Goal: Complete application form

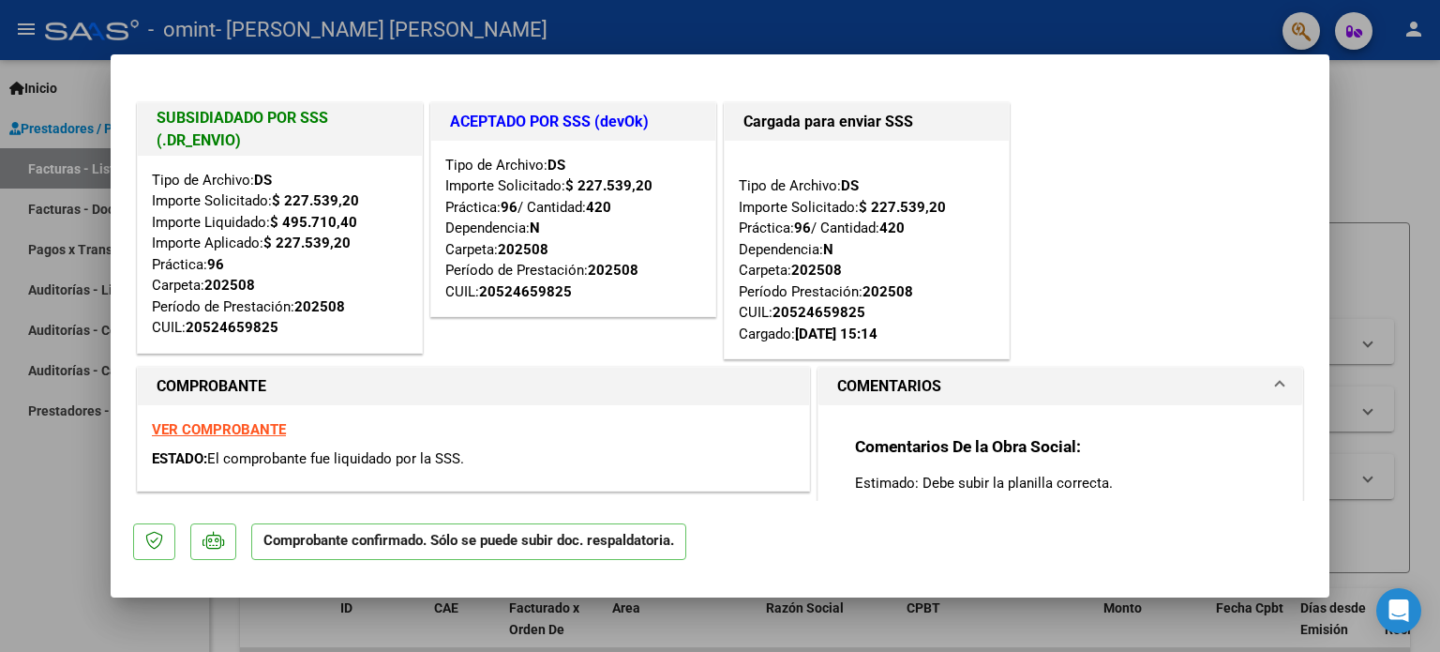
click at [1399, 141] on div at bounding box center [720, 326] width 1440 height 652
type input "$ 0,00"
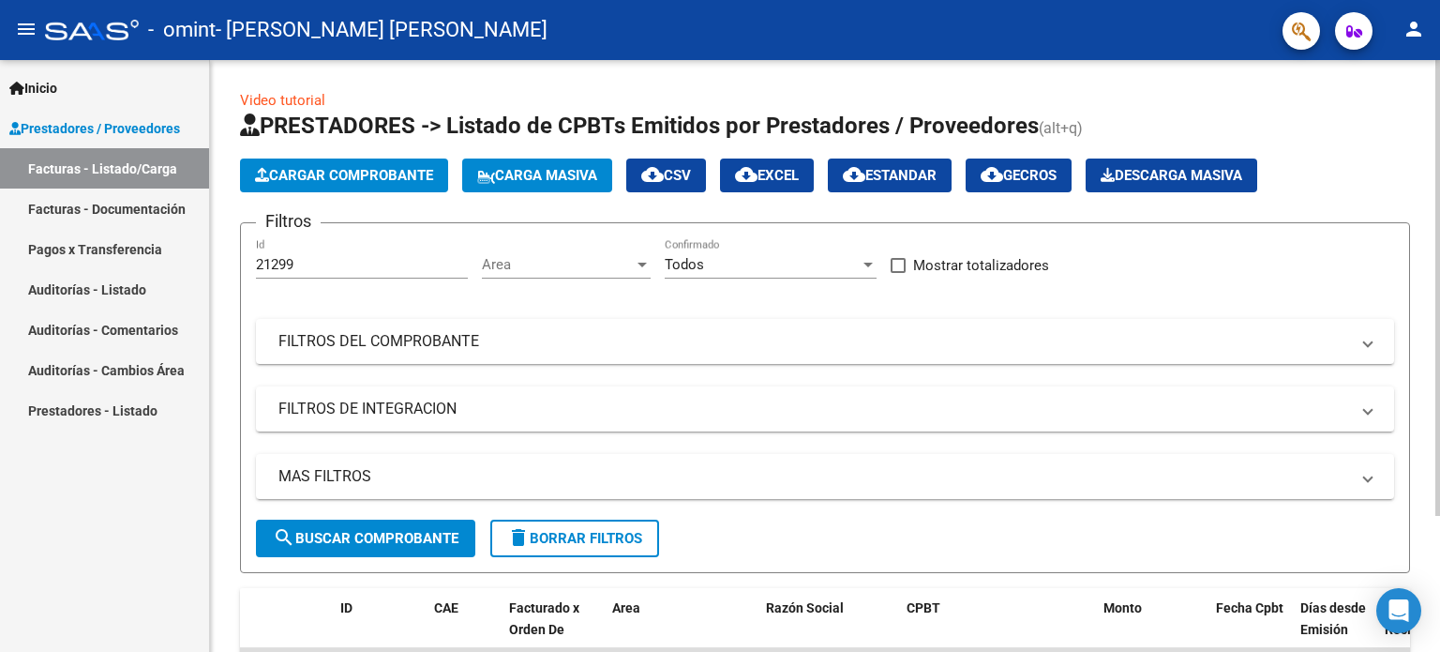
click at [386, 176] on span "Cargar Comprobante" at bounding box center [344, 175] width 178 height 17
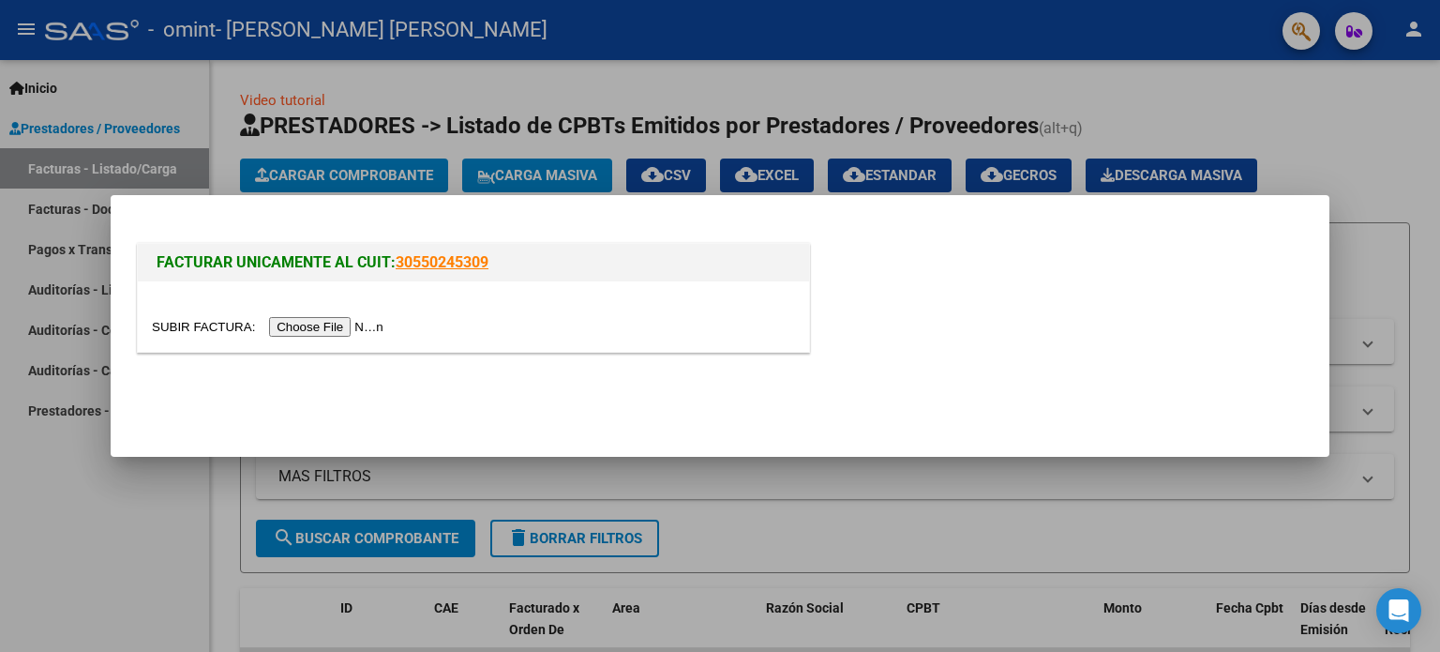
click at [349, 322] on input "file" at bounding box center [270, 327] width 237 height 20
click at [341, 332] on input "file" at bounding box center [270, 327] width 237 height 20
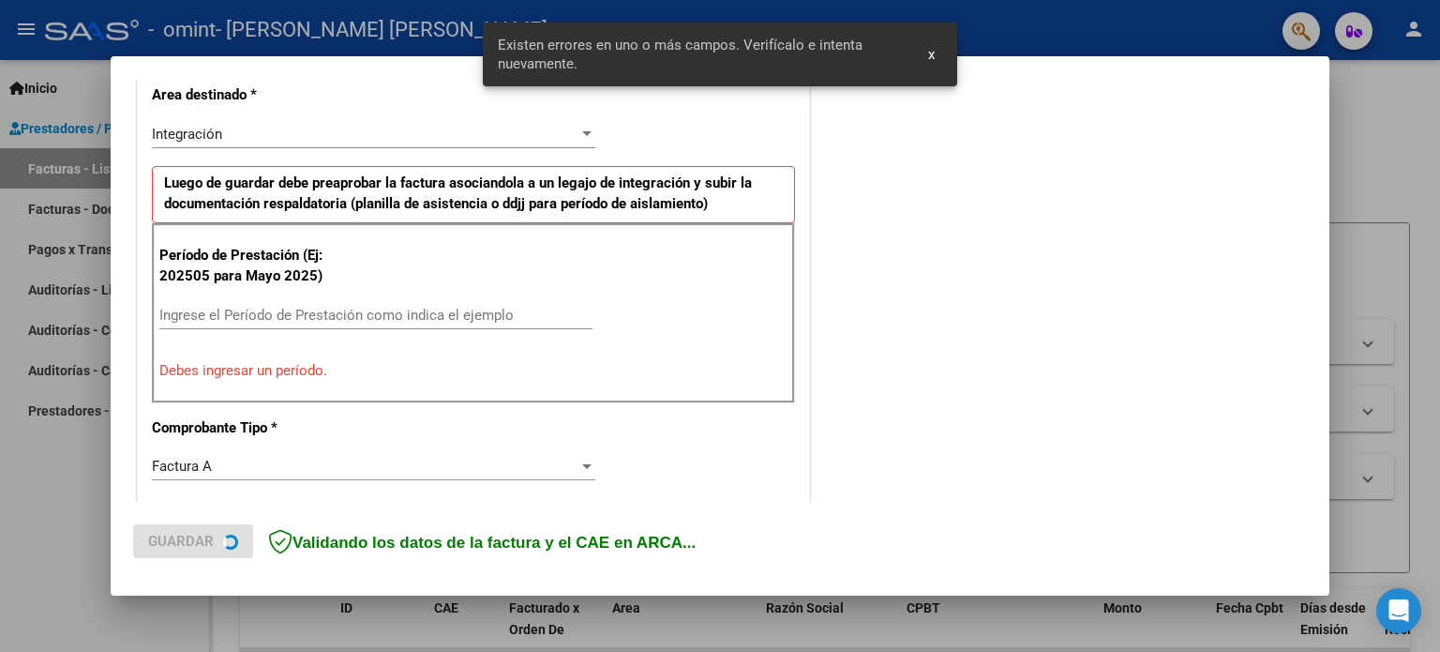
scroll to position [439, 0]
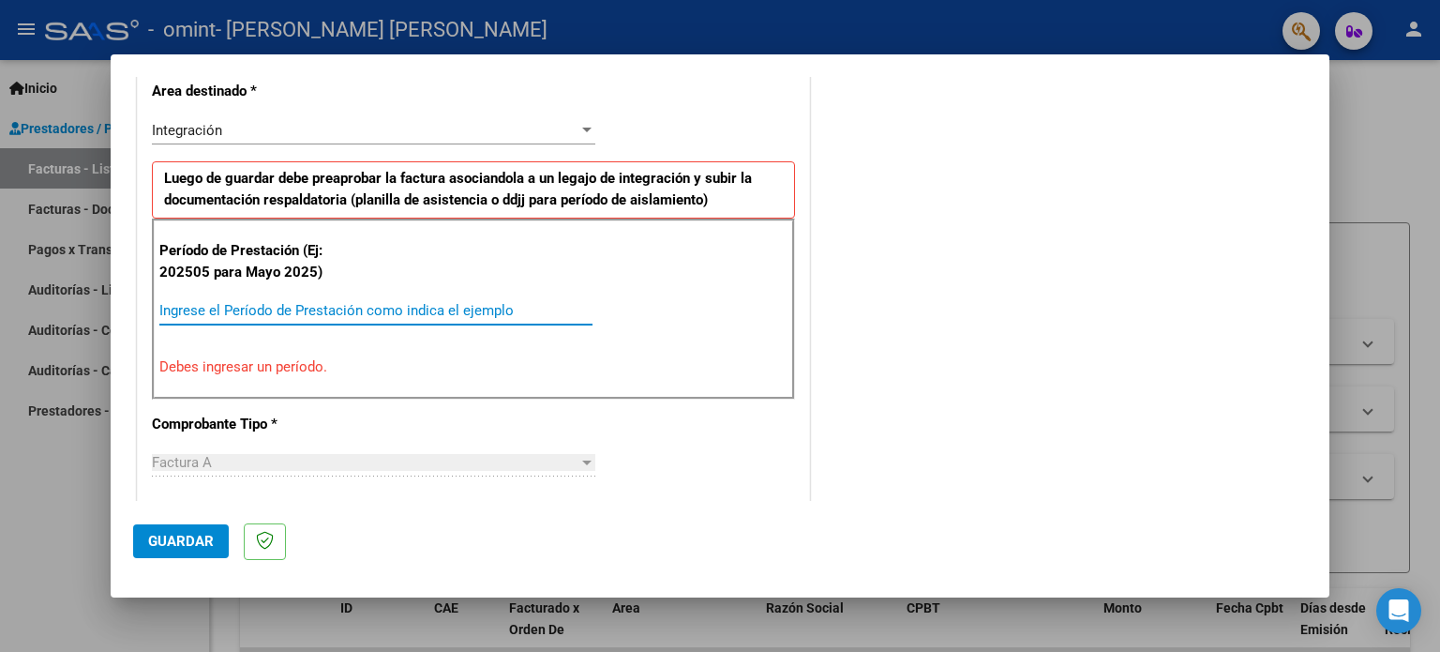
click at [287, 303] on input "Ingrese el Período de Prestación como indica el ejemplo" at bounding box center [375, 310] width 433 height 17
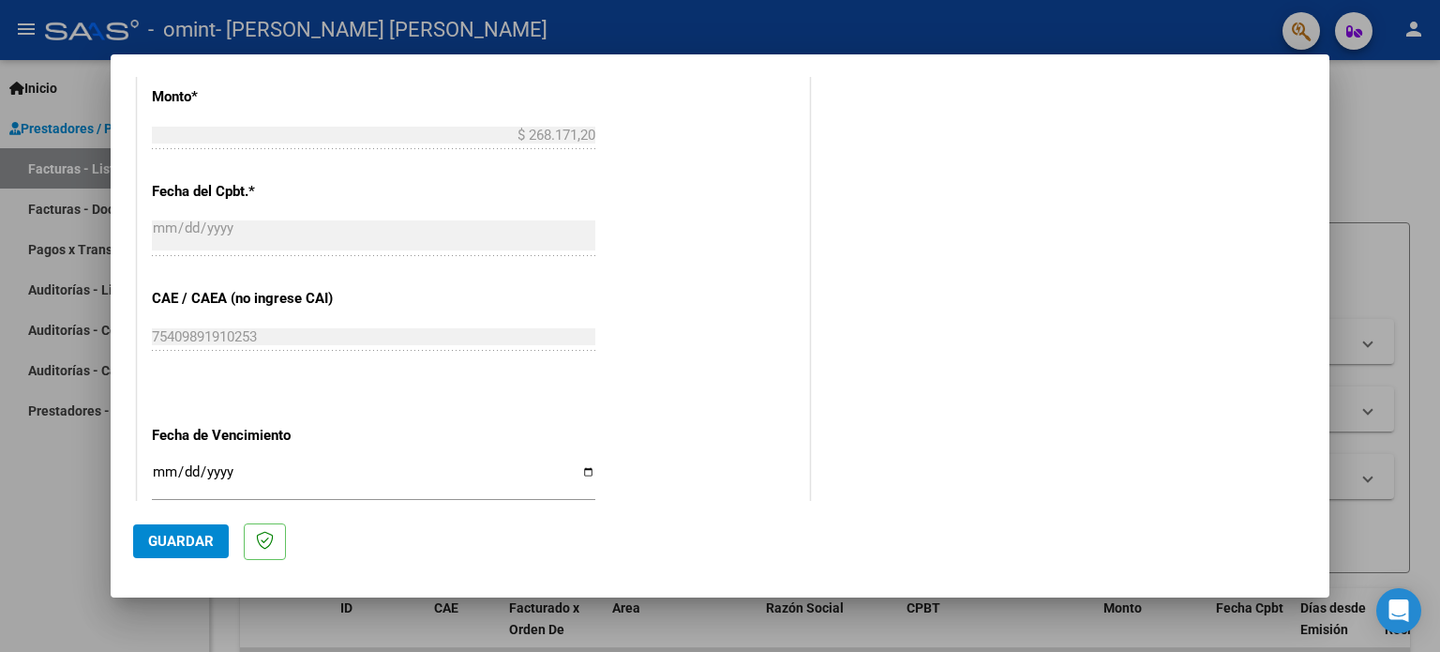
scroll to position [1095, 0]
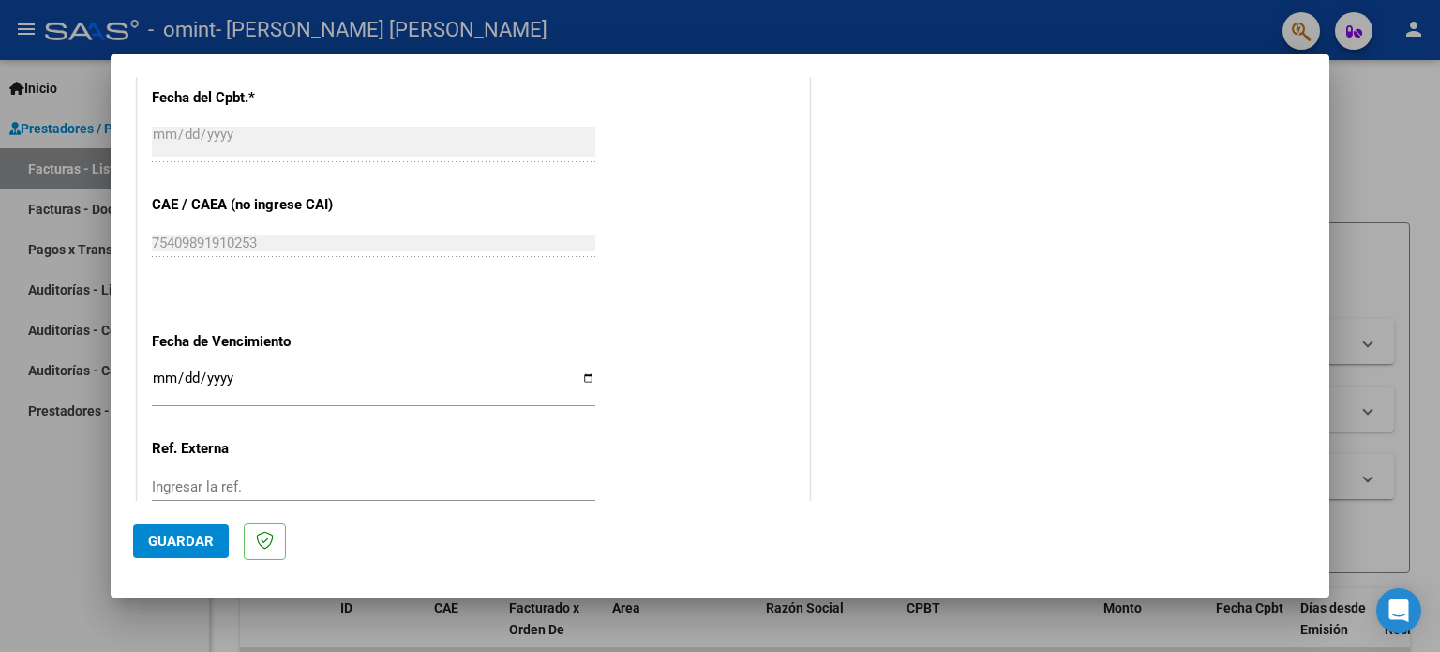
type input "202509"
click at [584, 378] on input "Ingresar la fecha" at bounding box center [373, 385] width 443 height 30
click at [583, 370] on input "Ingresar la fecha" at bounding box center [373, 385] width 443 height 30
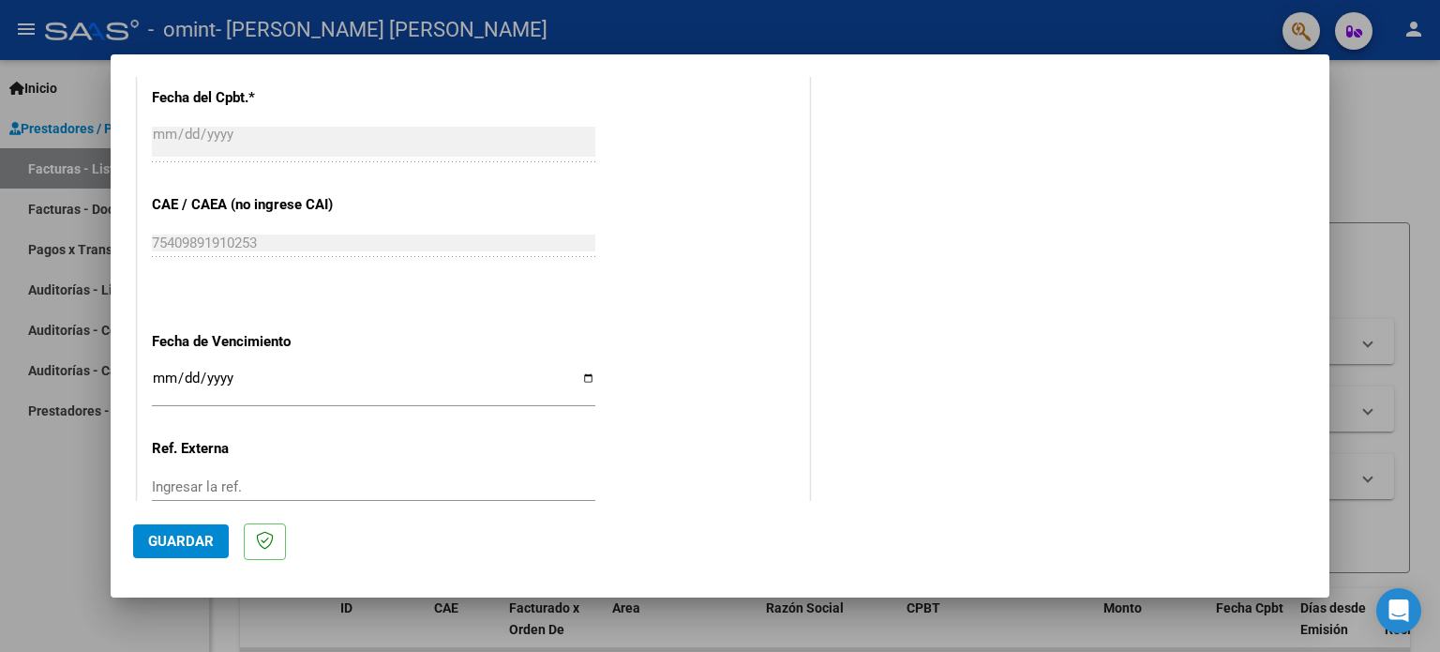
click at [580, 374] on input "Ingresar la fecha" at bounding box center [373, 385] width 443 height 30
type input "[DATE]"
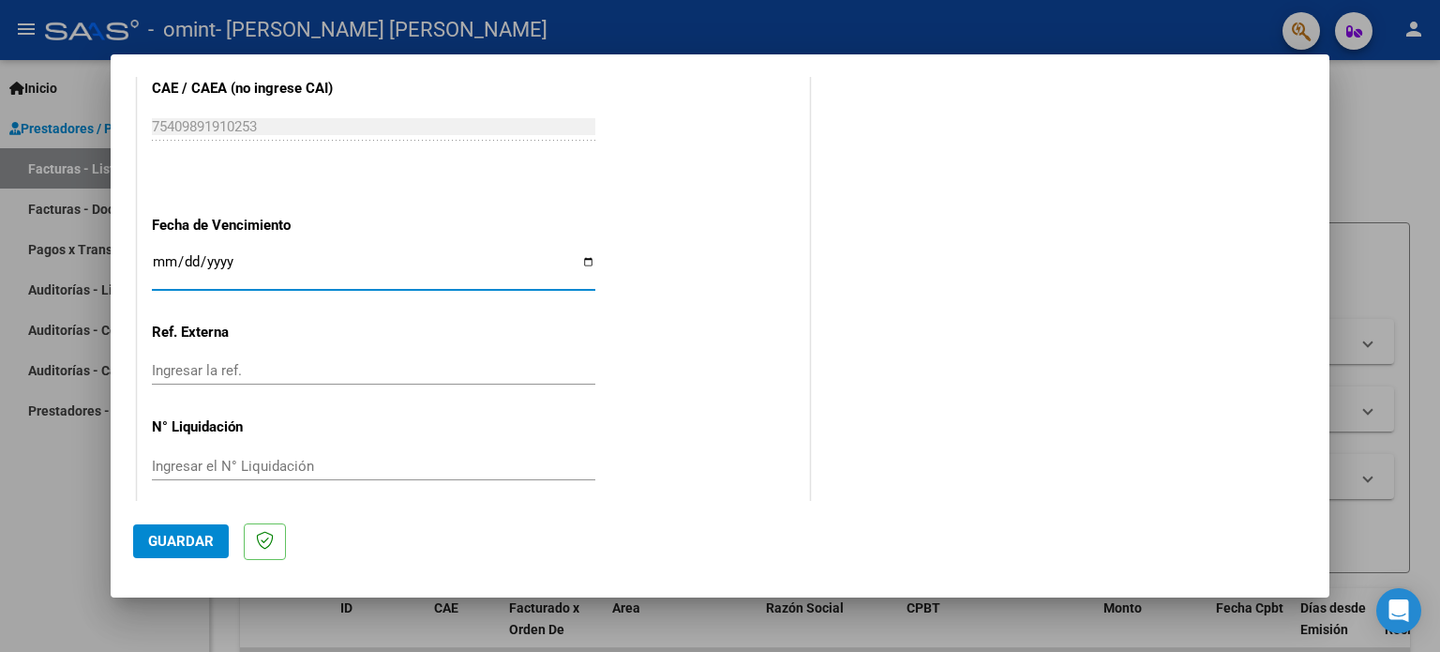
scroll to position [1223, 0]
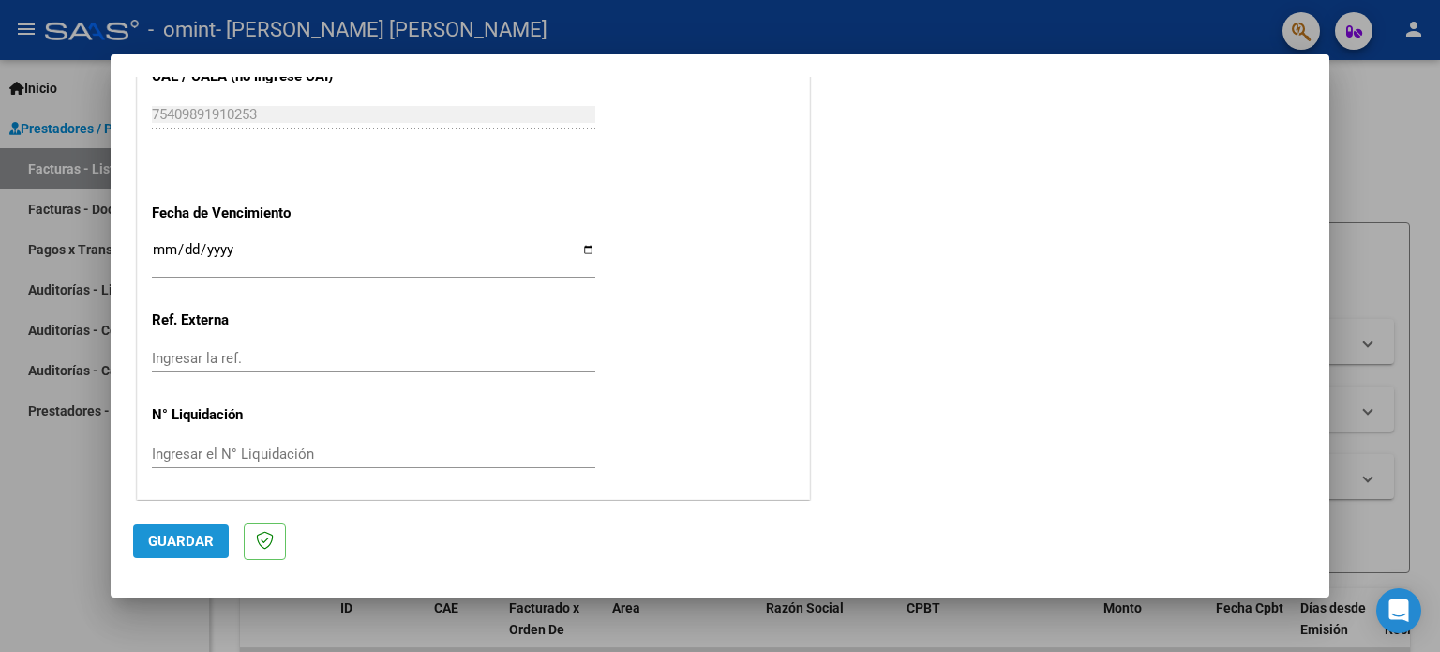
click at [177, 537] on span "Guardar" at bounding box center [181, 540] width 66 height 17
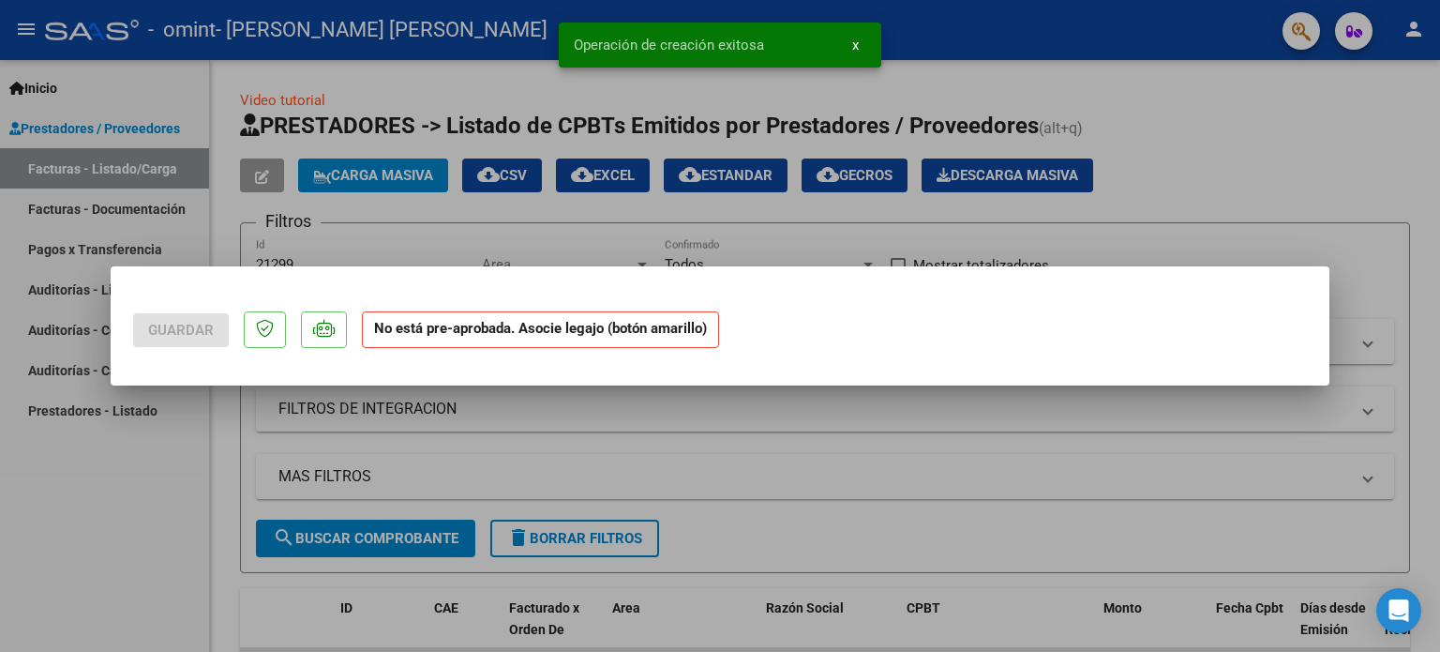
scroll to position [0, 0]
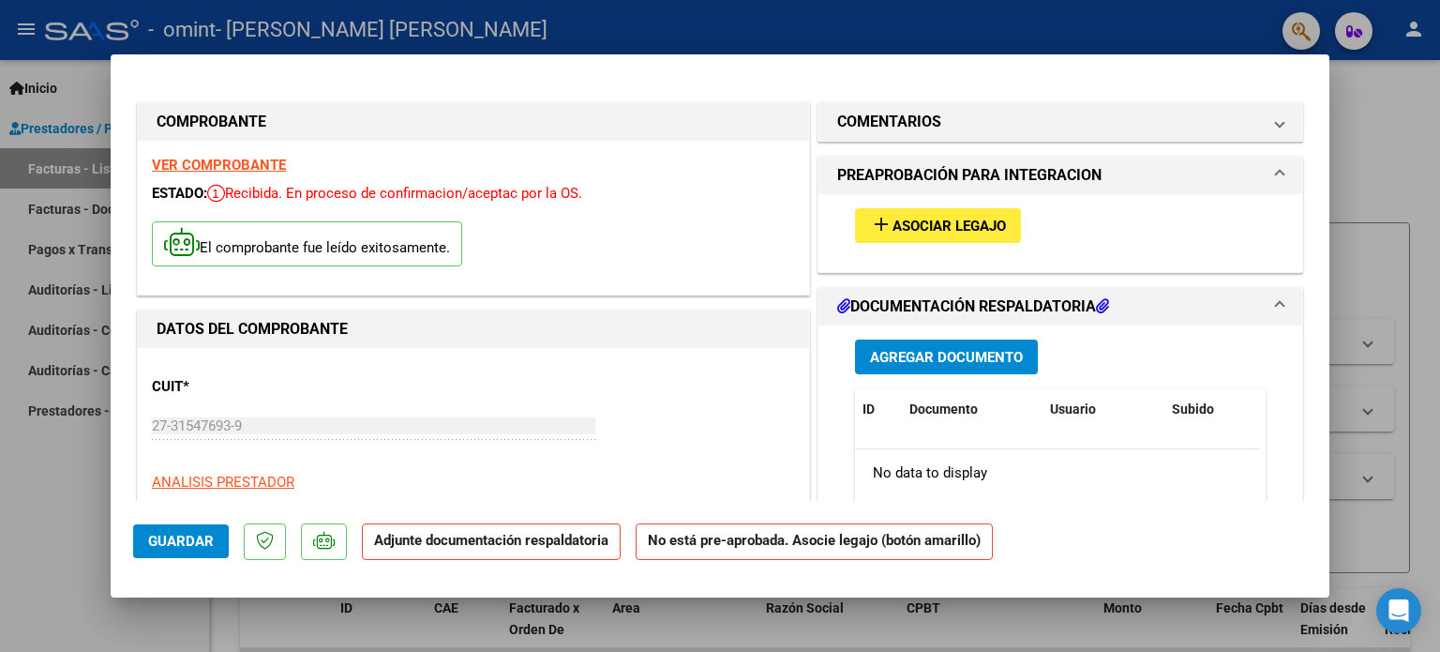
click at [181, 543] on span "Guardar" at bounding box center [181, 540] width 66 height 17
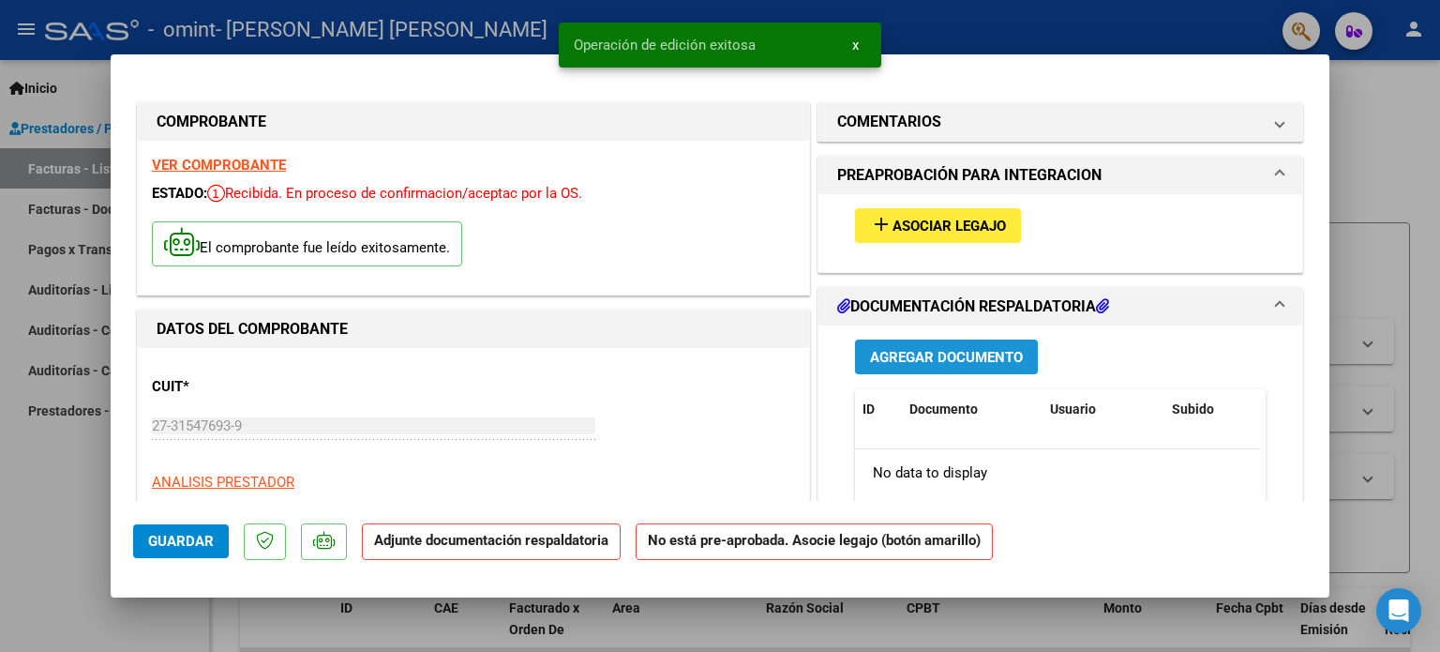
click at [907, 350] on span "Agregar Documento" at bounding box center [946, 357] width 153 height 17
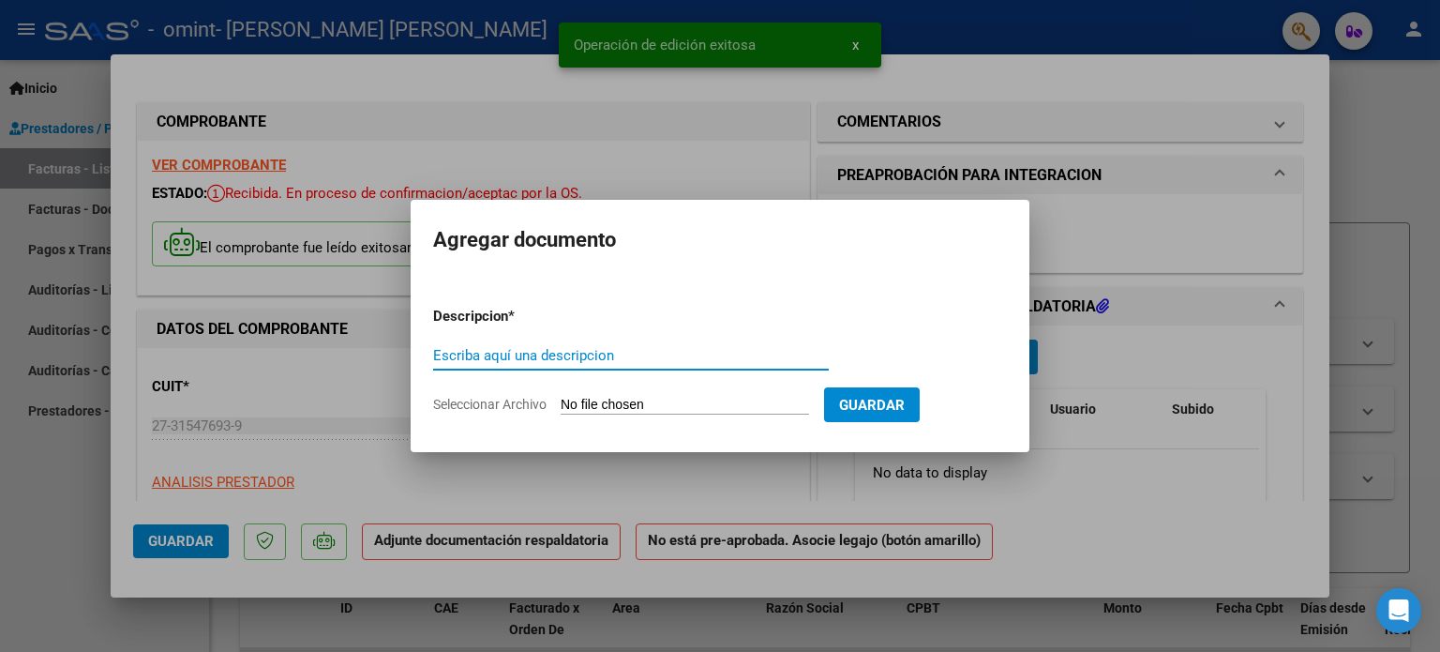
click at [465, 355] on input "Escriba aquí una descripcion" at bounding box center [631, 355] width 396 height 17
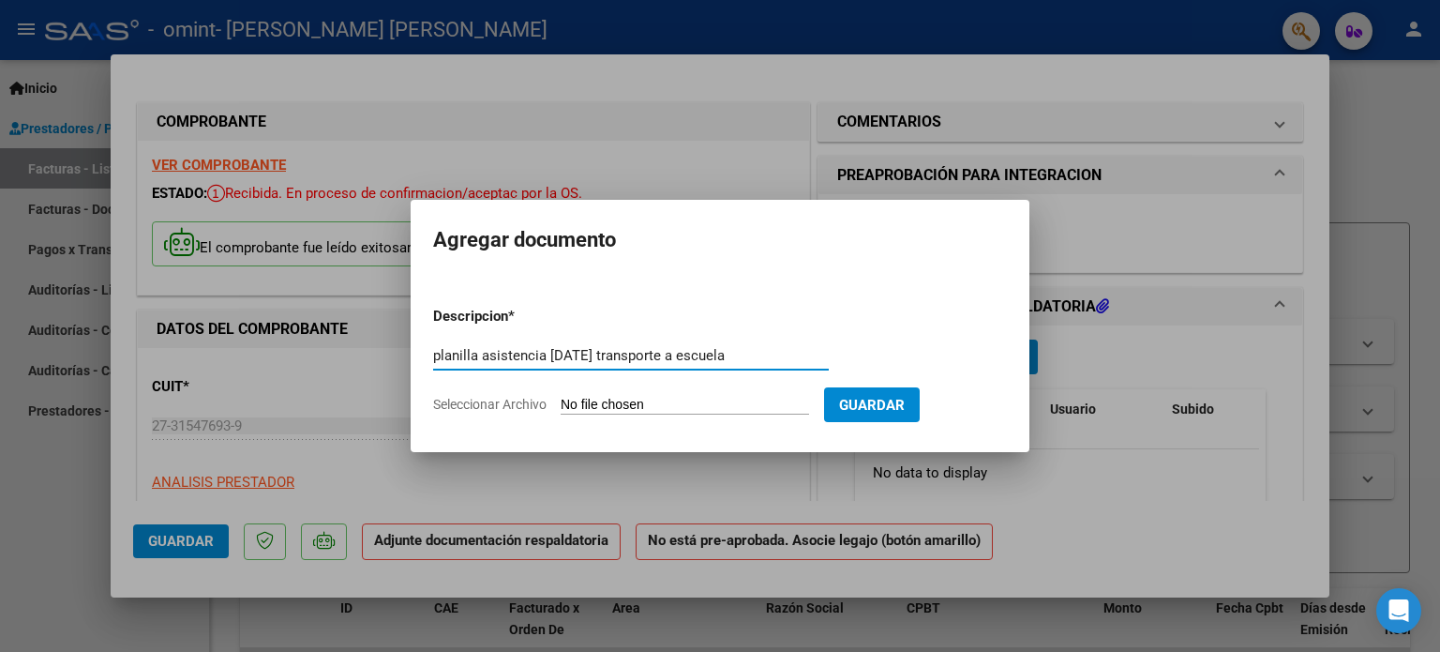
type input "planilla asistencia [DATE] transporte a escuela"
click at [905, 413] on span "Guardar" at bounding box center [872, 405] width 66 height 17
click at [622, 397] on input "Seleccionar Archivo" at bounding box center [685, 406] width 248 height 18
click at [671, 406] on input "Seleccionar Archivo" at bounding box center [685, 406] width 248 height 18
type input "C:\fakepath\Omint [DATE] Transporte a Escuela . [PERSON_NAME].pdf"
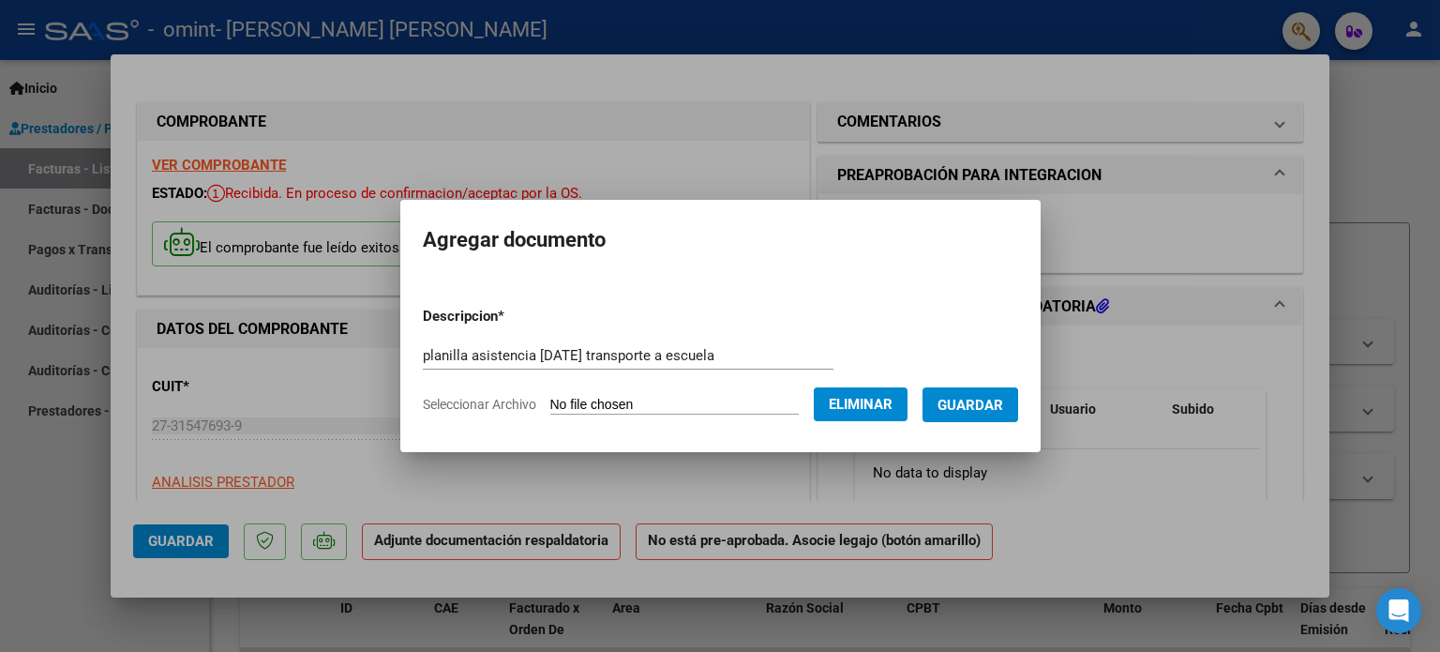
click at [1003, 404] on span "Guardar" at bounding box center [970, 405] width 66 height 17
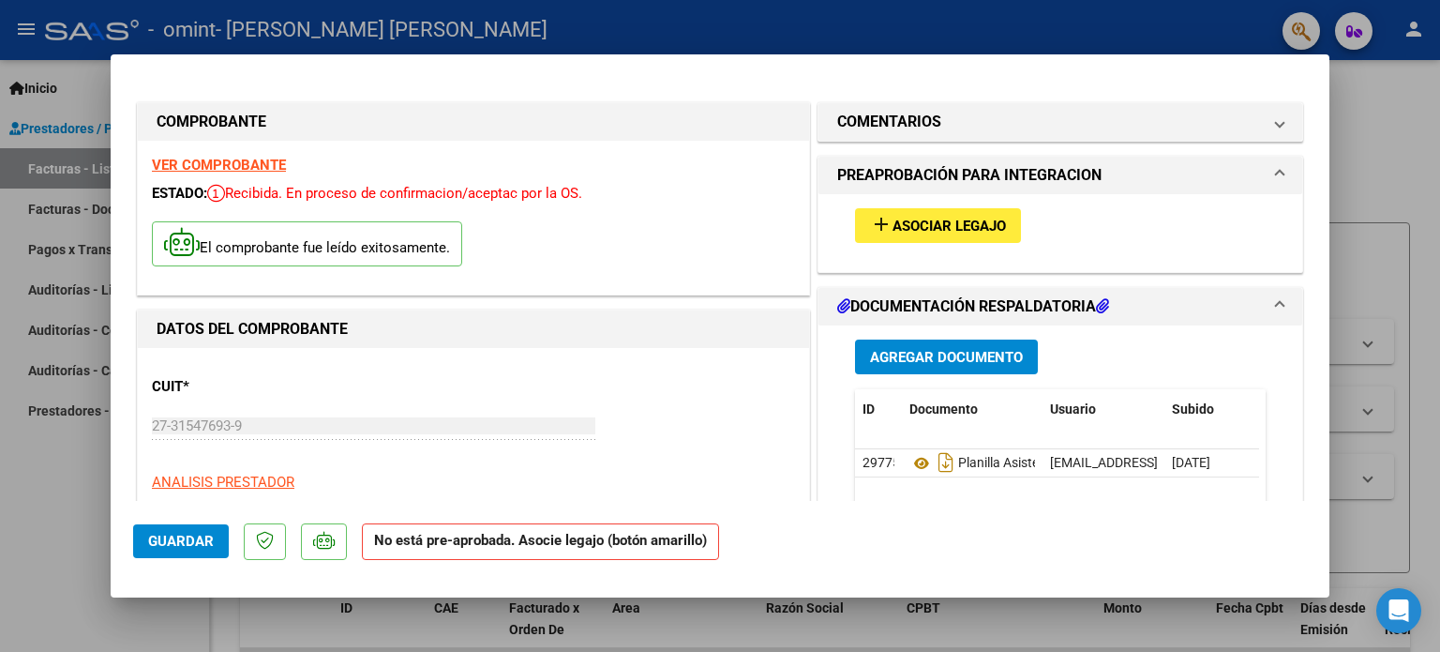
click at [1404, 111] on div at bounding box center [720, 326] width 1440 height 652
type input "$ 0,00"
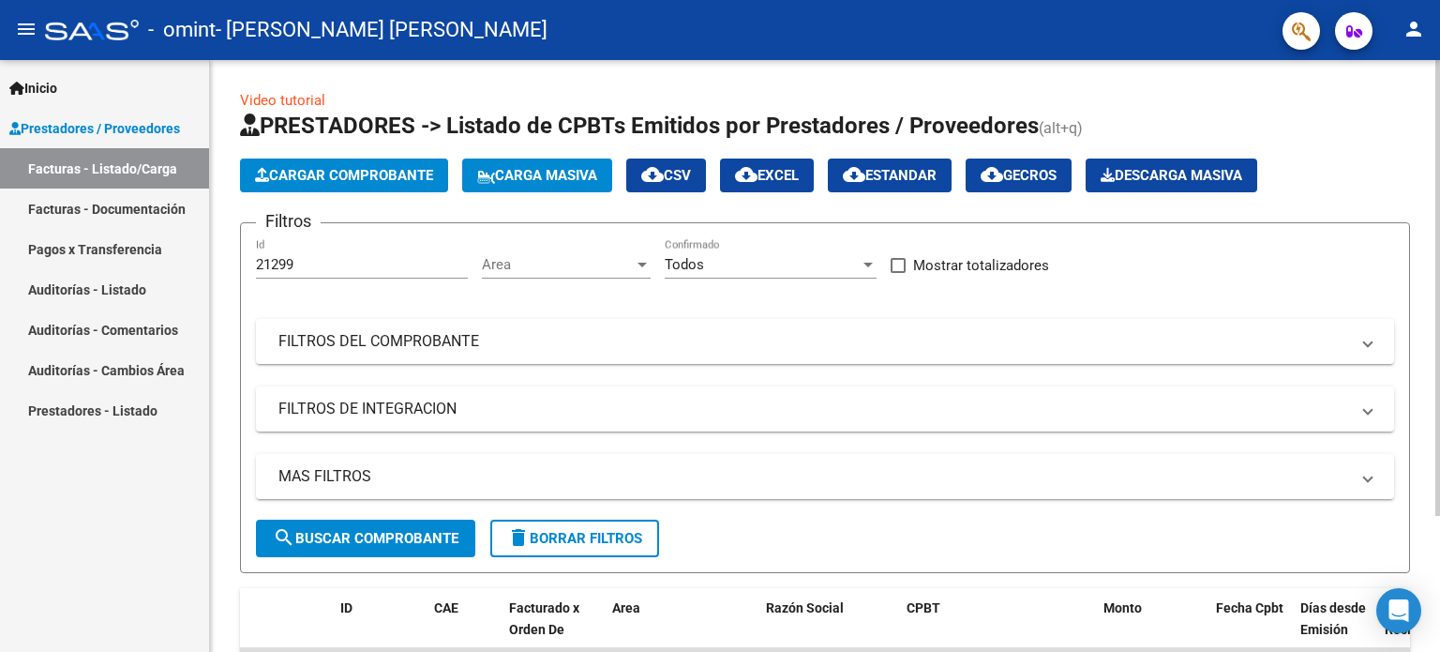
click at [355, 170] on span "Cargar Comprobante" at bounding box center [344, 175] width 178 height 17
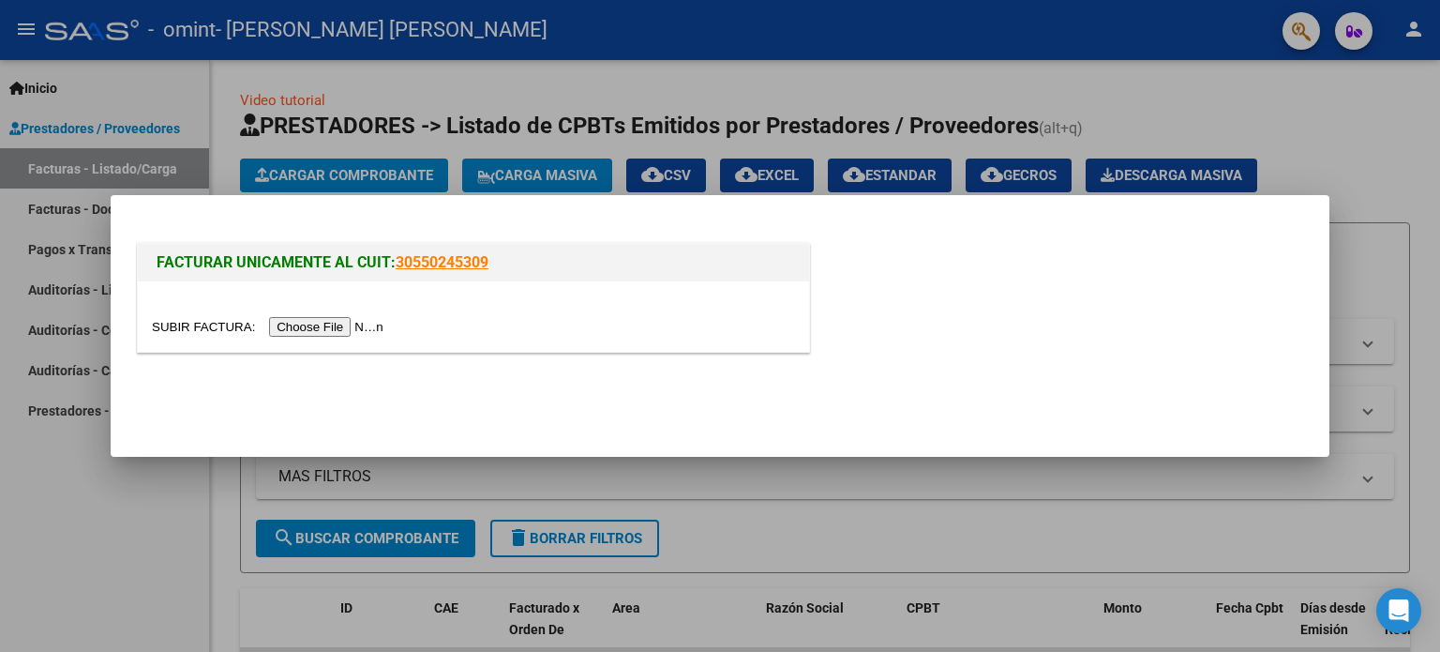
click at [350, 329] on input "file" at bounding box center [270, 327] width 237 height 20
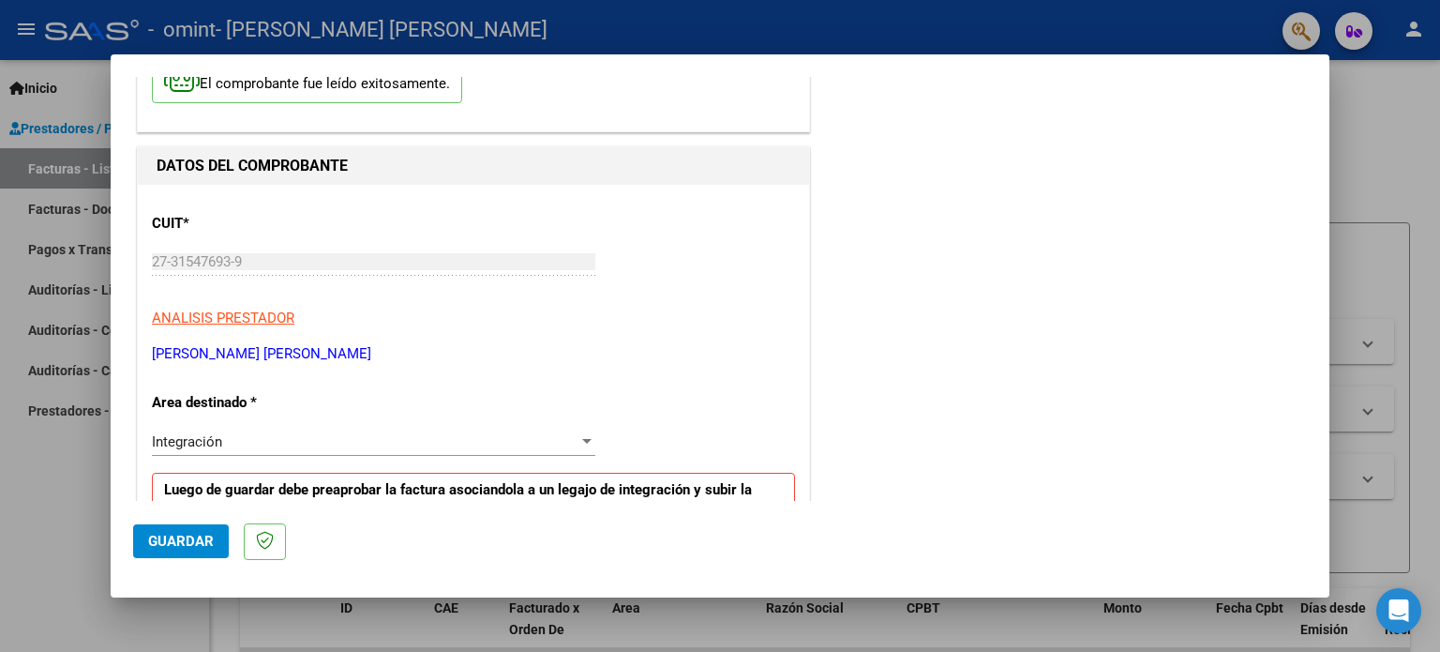
scroll to position [187, 0]
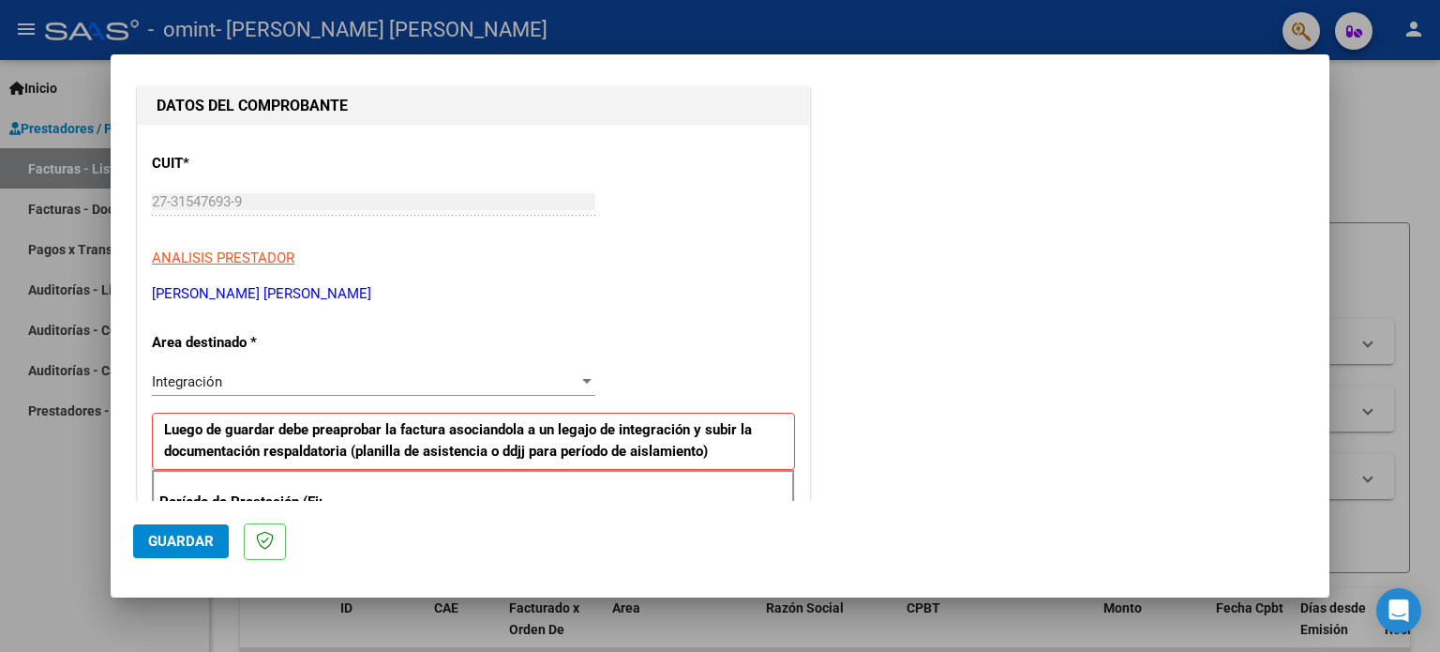
click at [582, 379] on div at bounding box center [586, 381] width 9 height 5
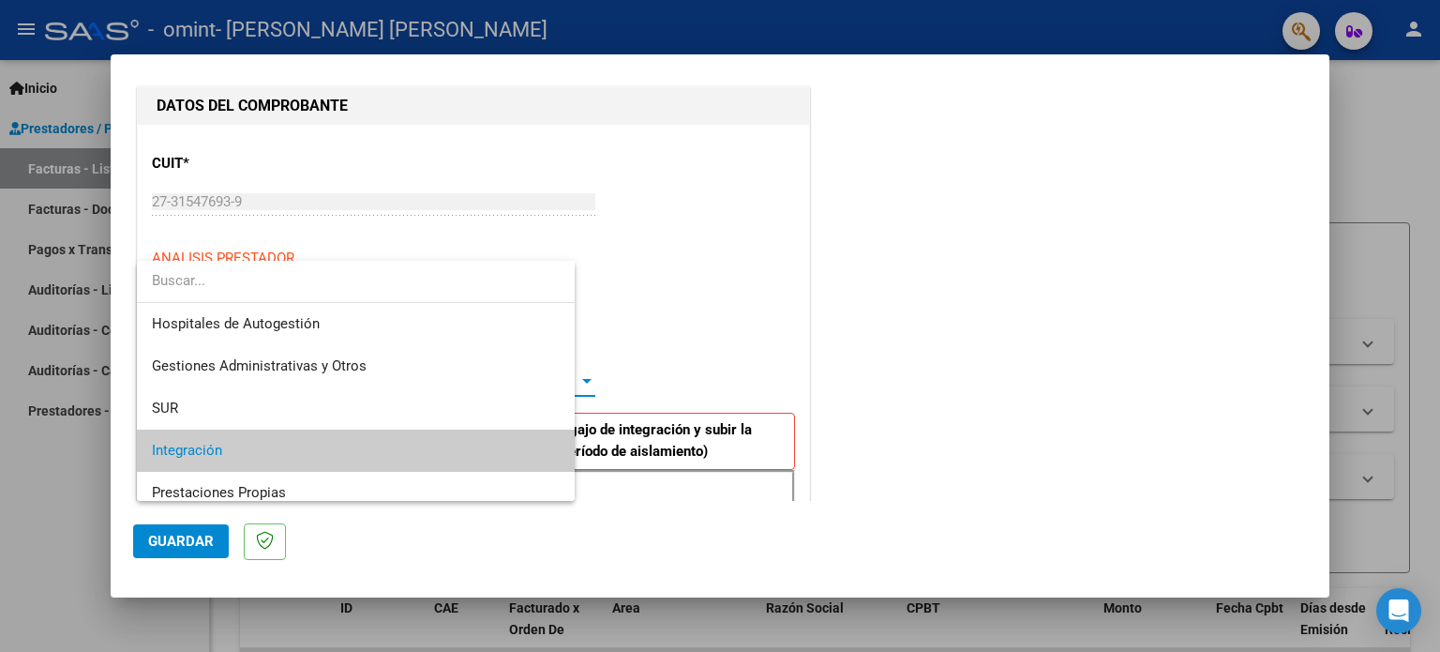
scroll to position [69, 0]
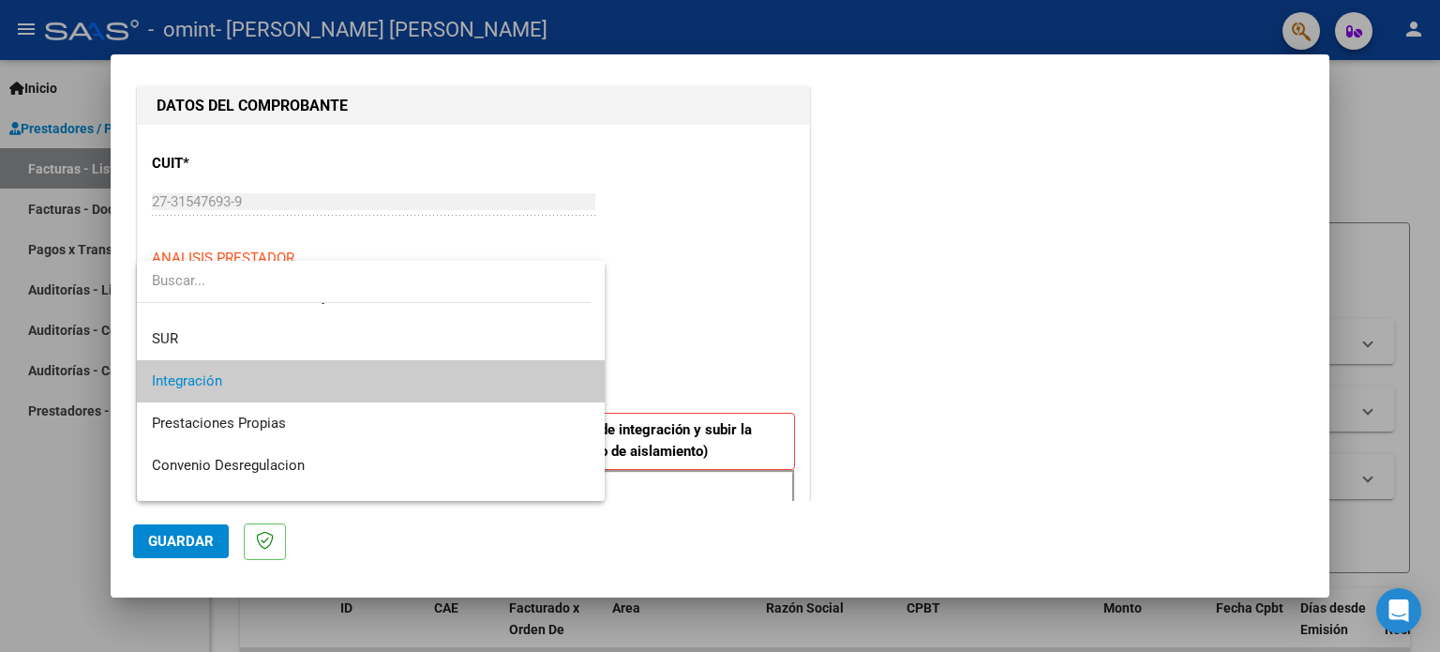
click at [194, 370] on span "Integración" at bounding box center [371, 381] width 439 height 42
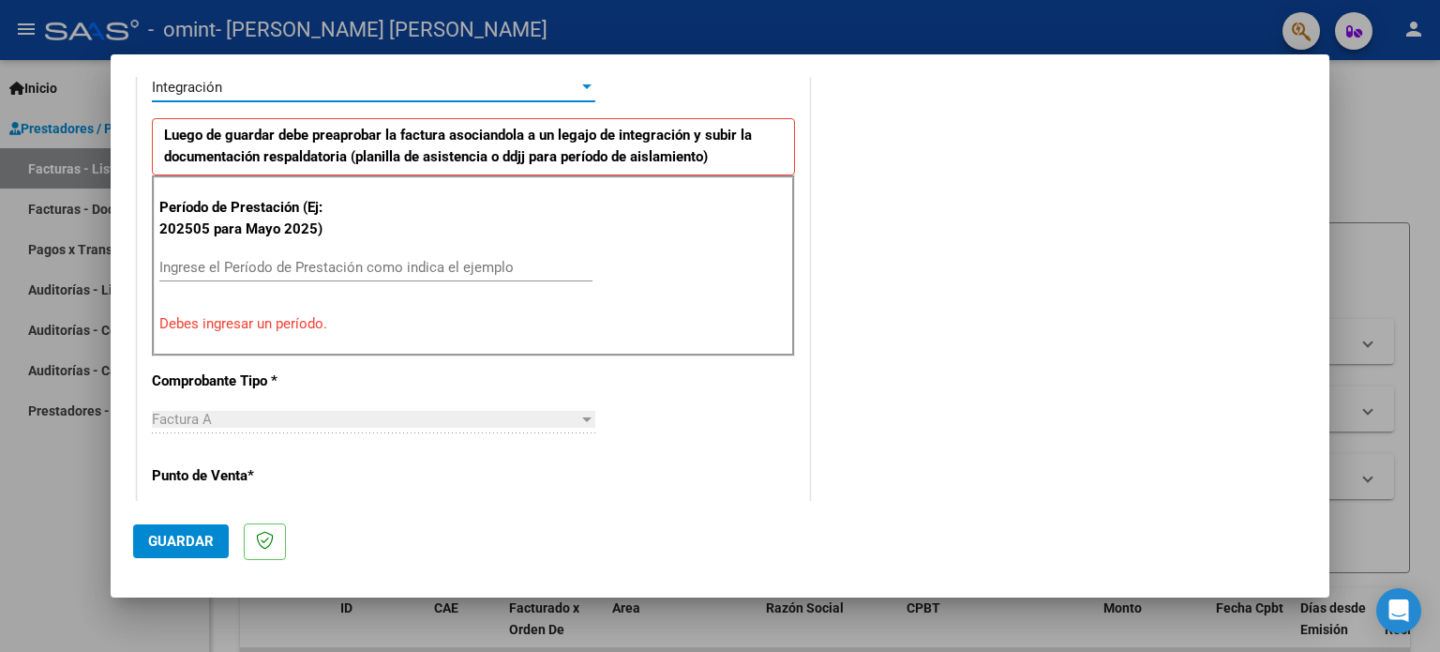
scroll to position [562, 0]
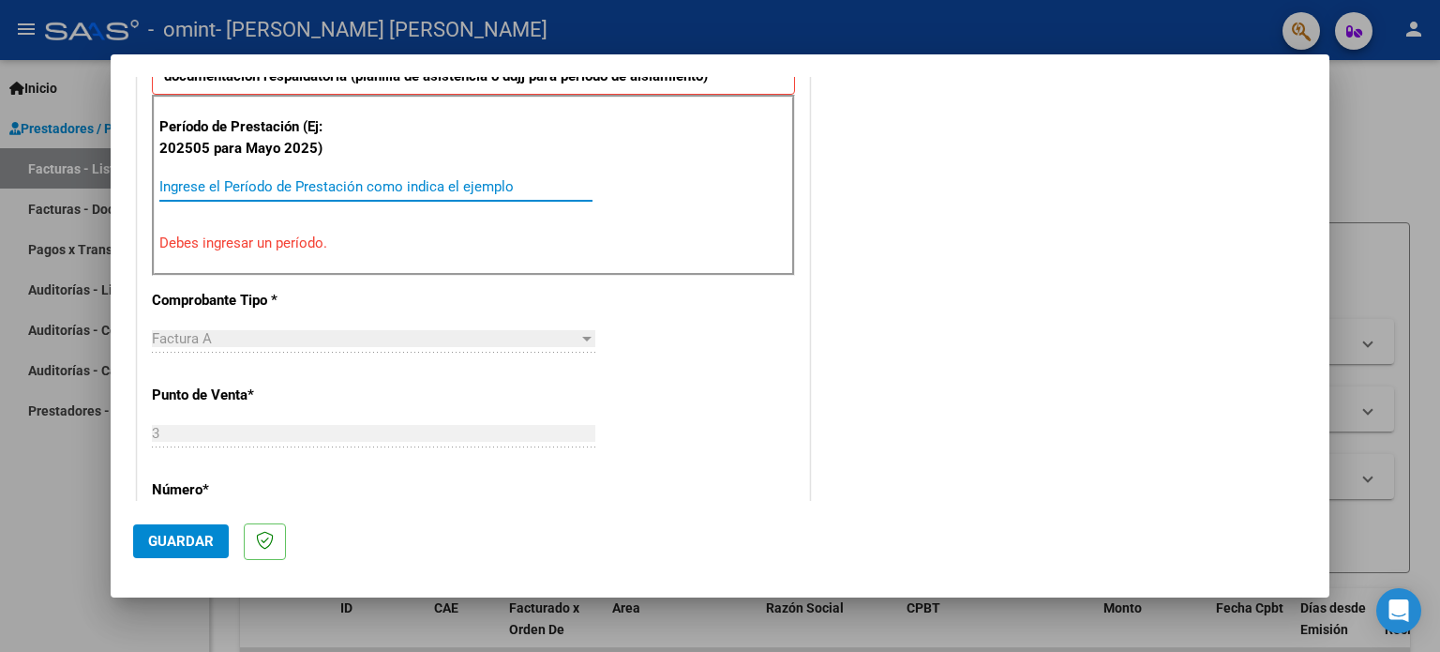
click at [229, 186] on input "Ingrese el Período de Prestación como indica el ejemplo" at bounding box center [375, 186] width 433 height 17
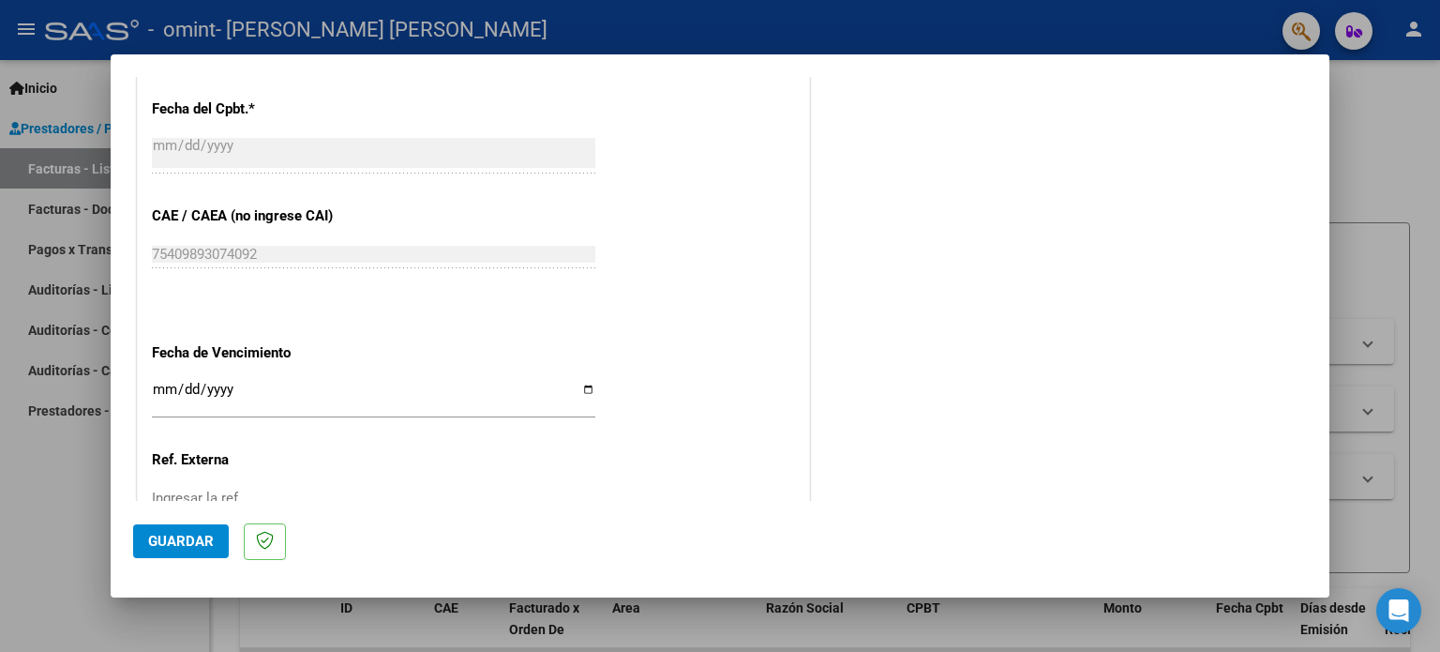
scroll to position [1125, 0]
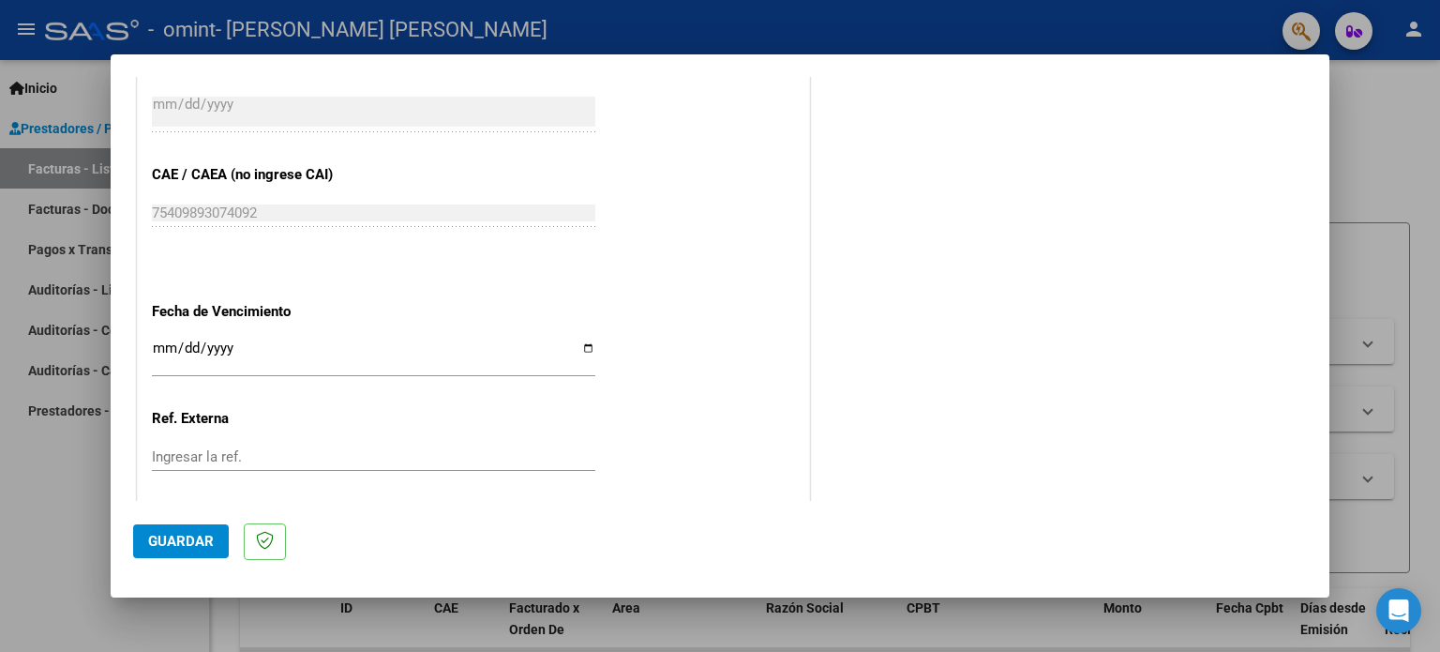
type input "202509"
click at [577, 344] on input "Ingresar la fecha" at bounding box center [373, 355] width 443 height 30
type input "[DATE]"
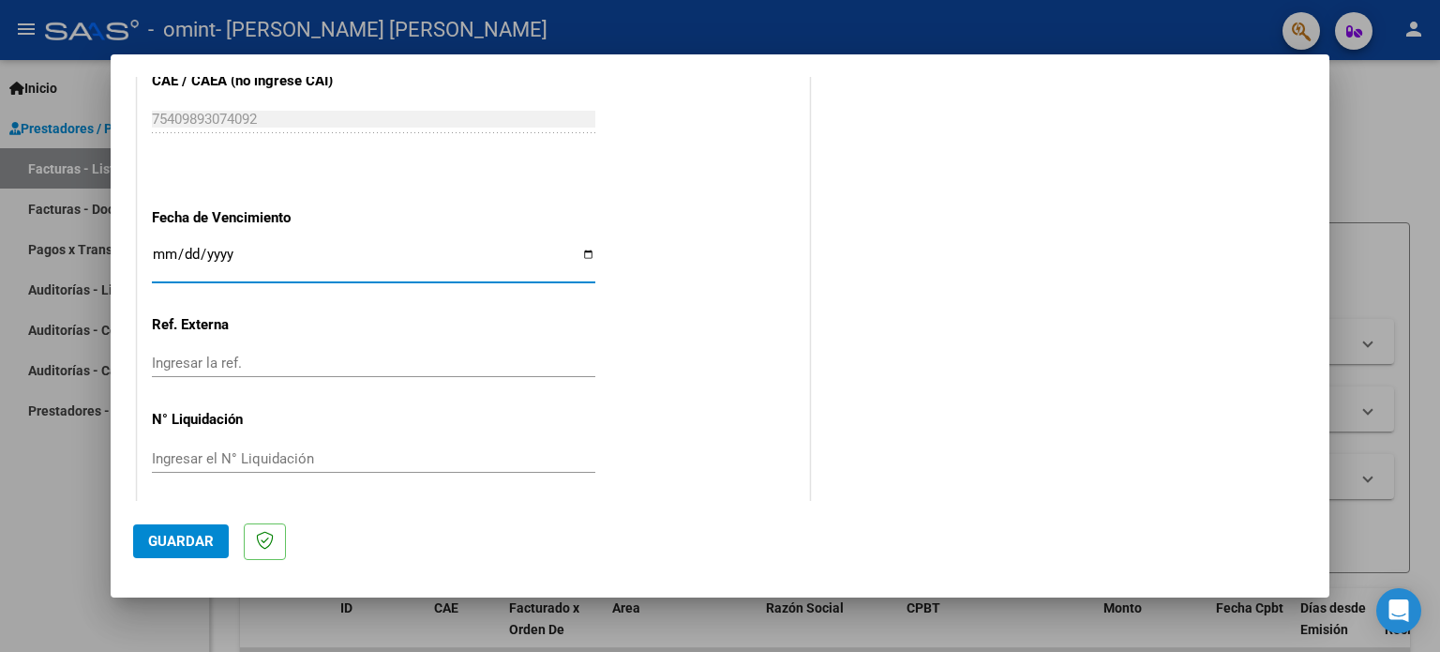
scroll to position [1223, 0]
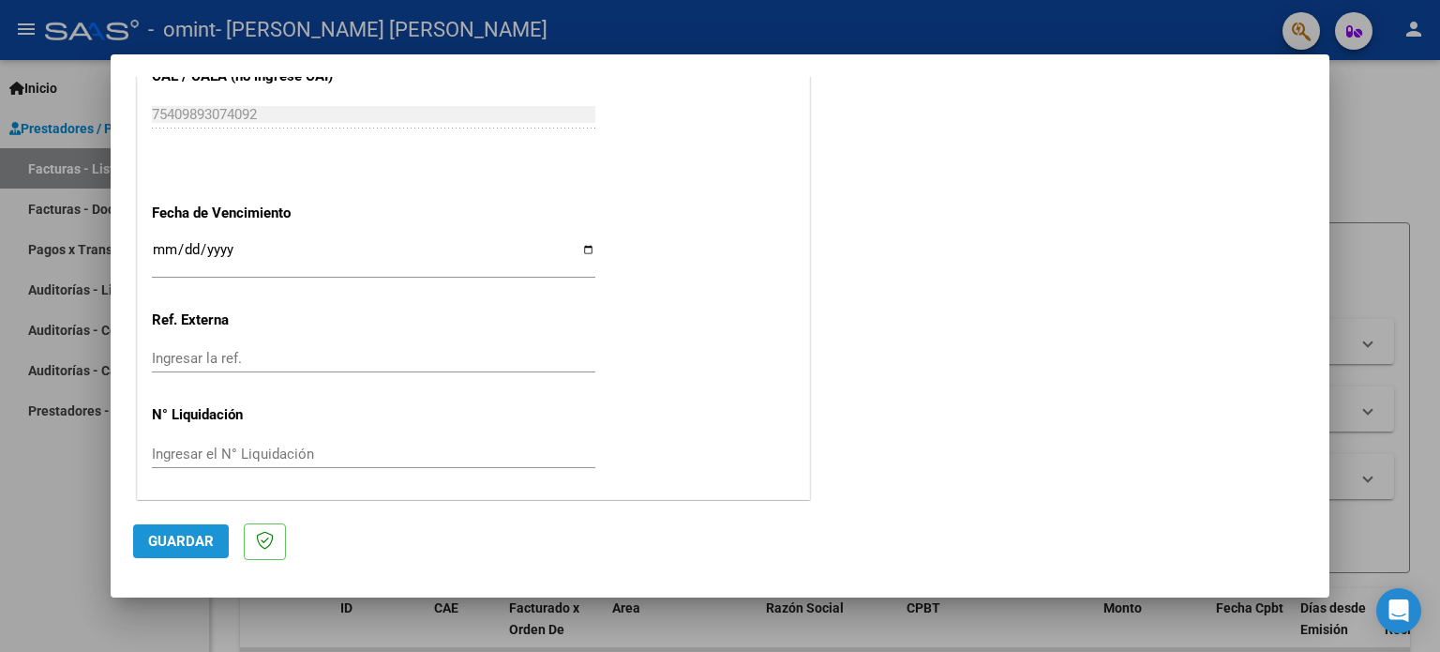
click at [196, 537] on span "Guardar" at bounding box center [181, 540] width 66 height 17
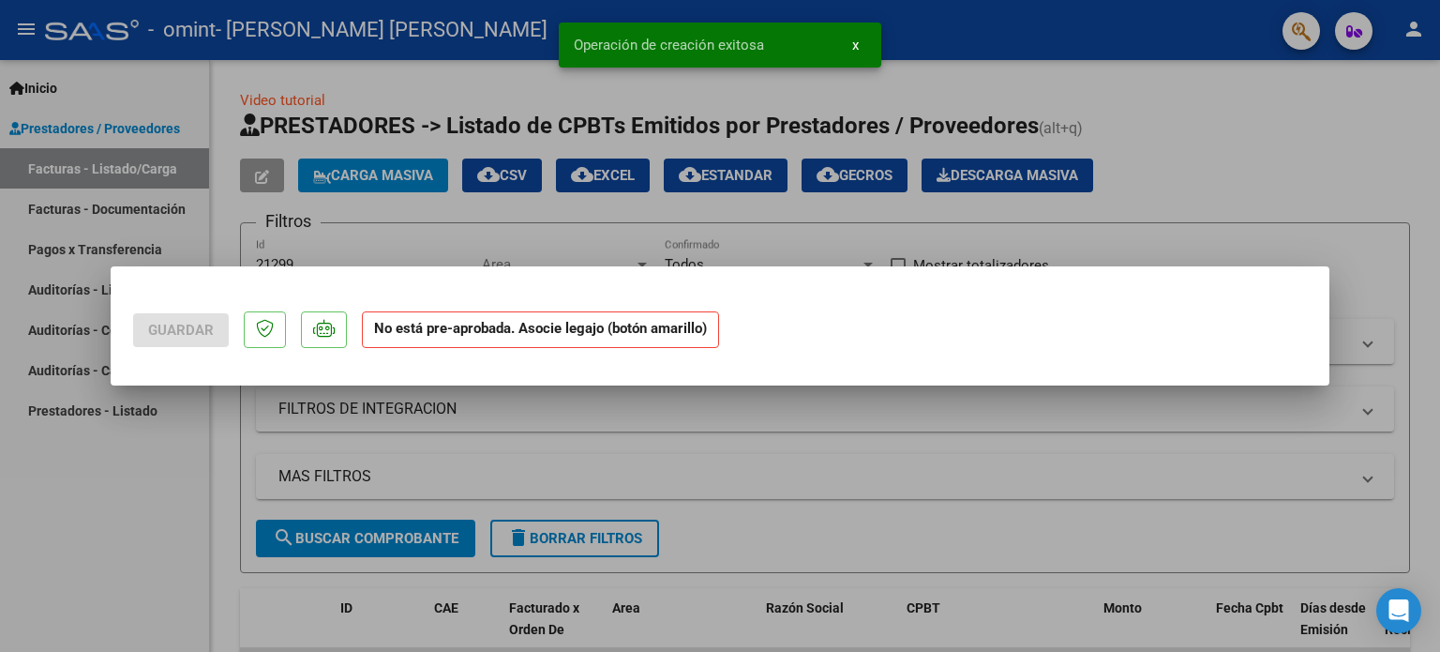
scroll to position [0, 0]
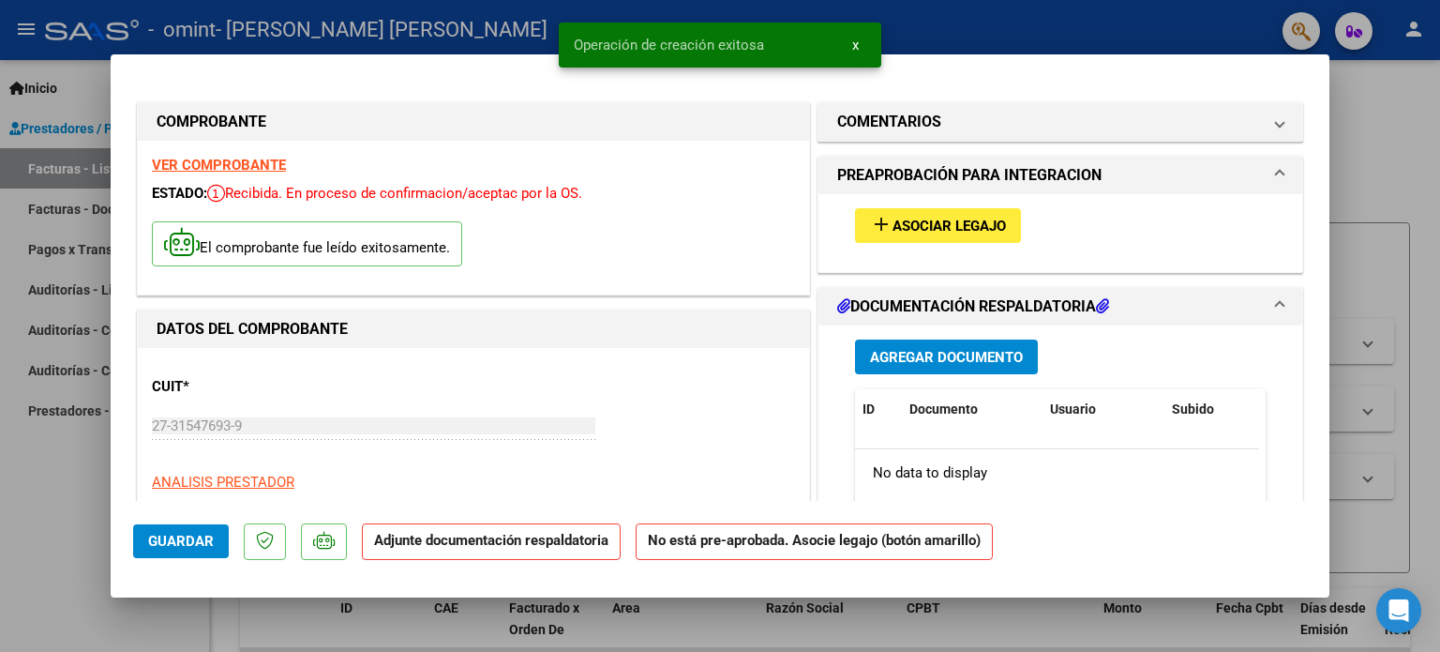
click at [181, 547] on span "Guardar" at bounding box center [181, 540] width 66 height 17
click at [937, 359] on span "Agregar Documento" at bounding box center [946, 357] width 153 height 17
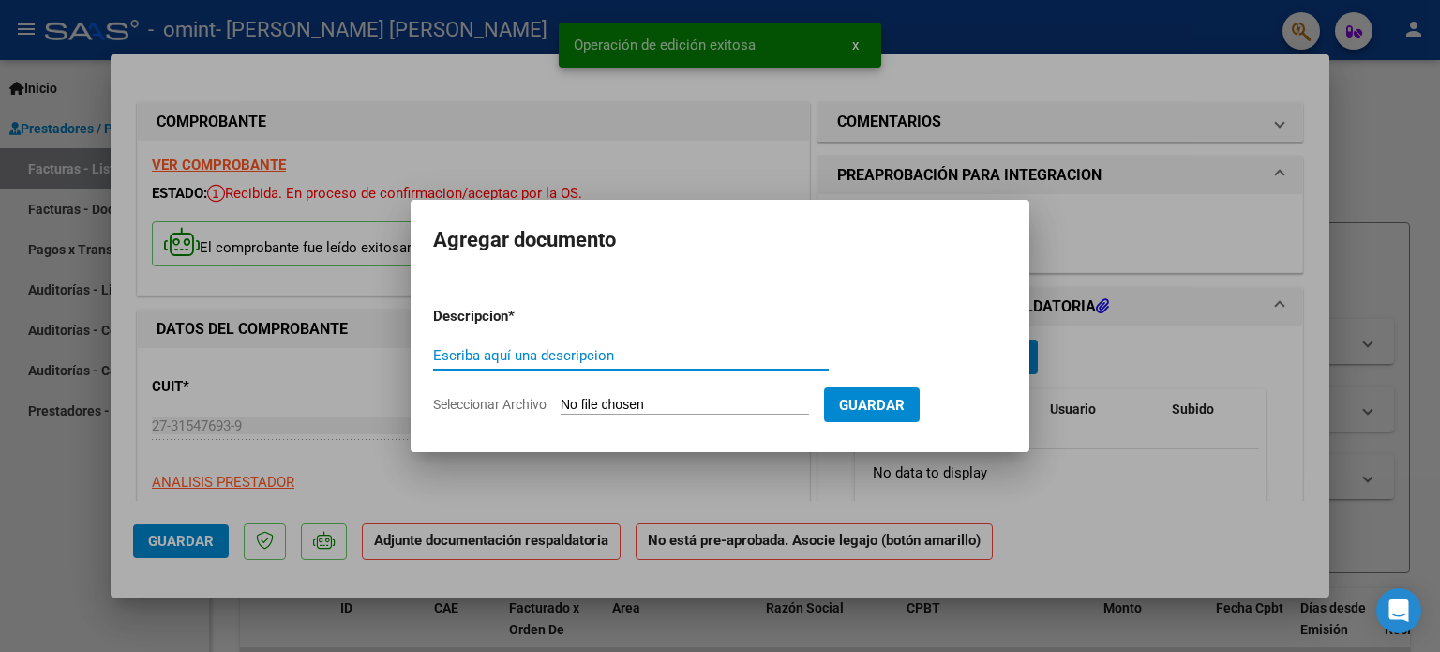
click at [585, 348] on input "Escriba aquí una descripcion" at bounding box center [631, 355] width 396 height 17
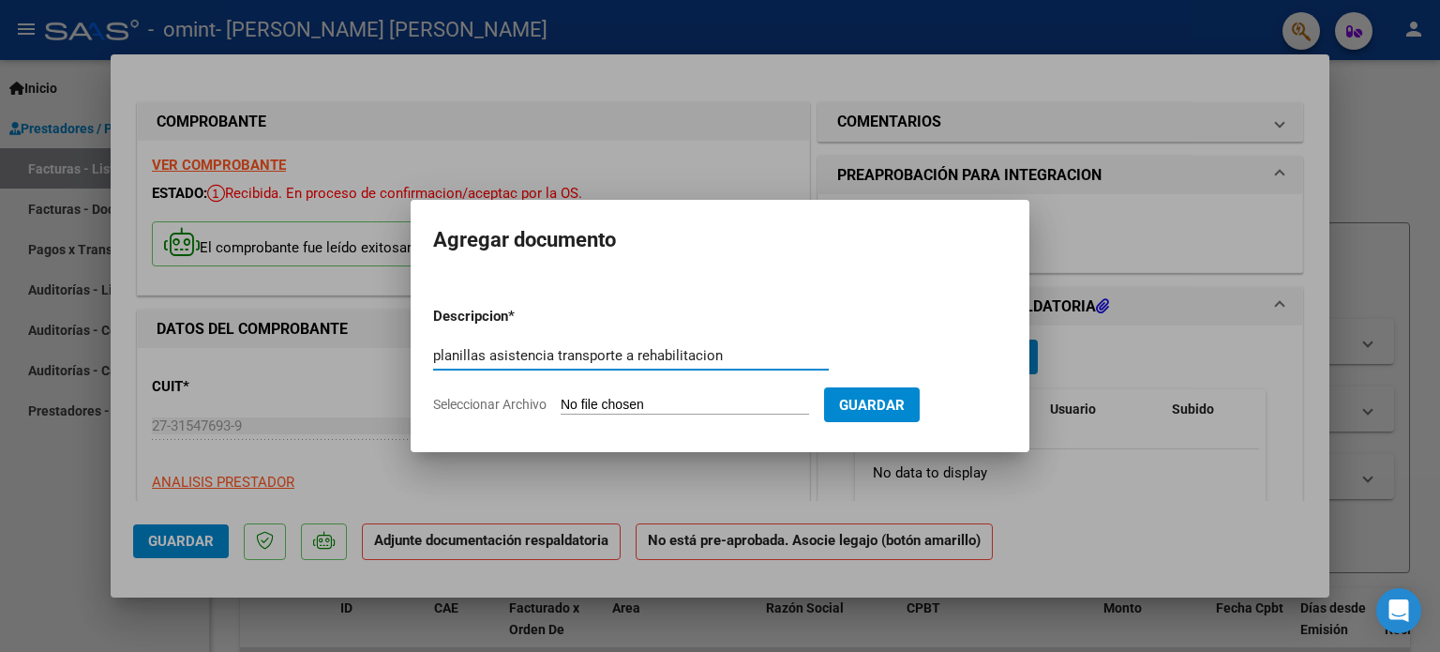
type input "planillas asistencia transporte a rehabilitacion"
click at [650, 397] on input "Seleccionar Archivo" at bounding box center [685, 406] width 248 height 18
type input "C:\fakepath\Omint [DATE] transporte a rehabilitacion [PERSON_NAME].pdf"
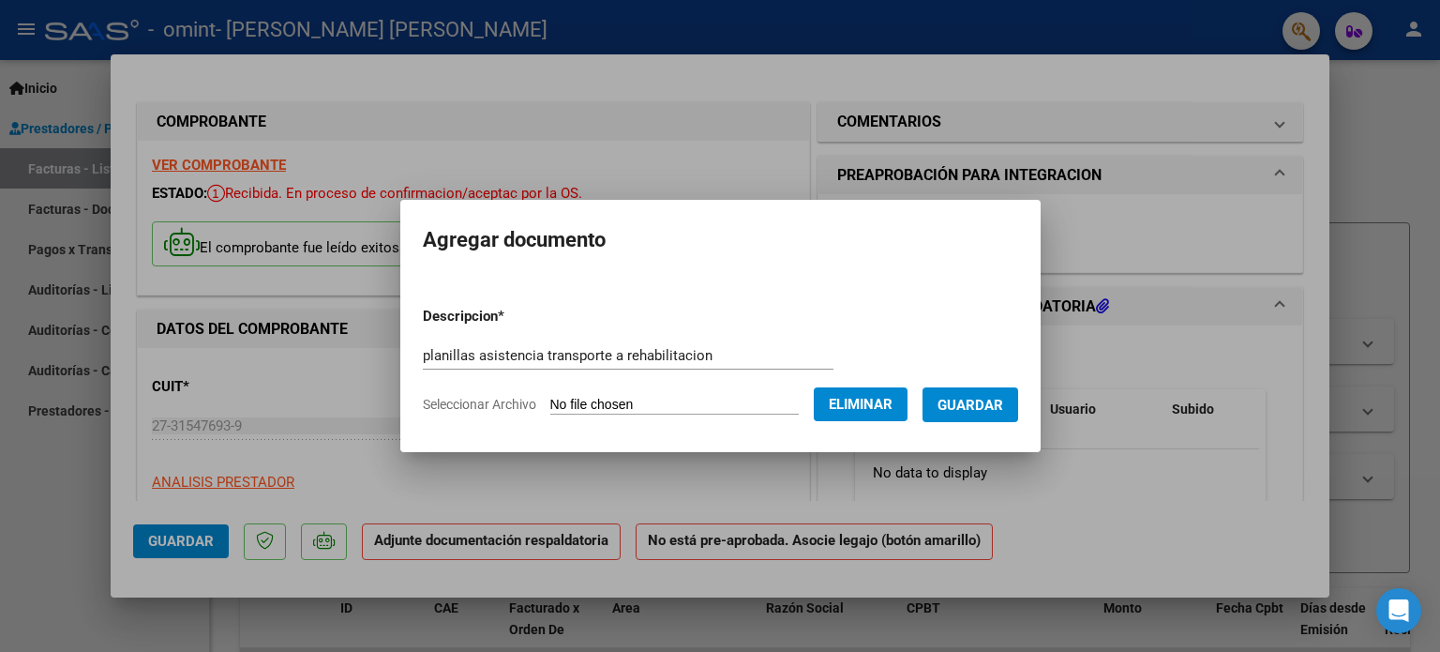
click at [997, 397] on span "Guardar" at bounding box center [970, 405] width 66 height 17
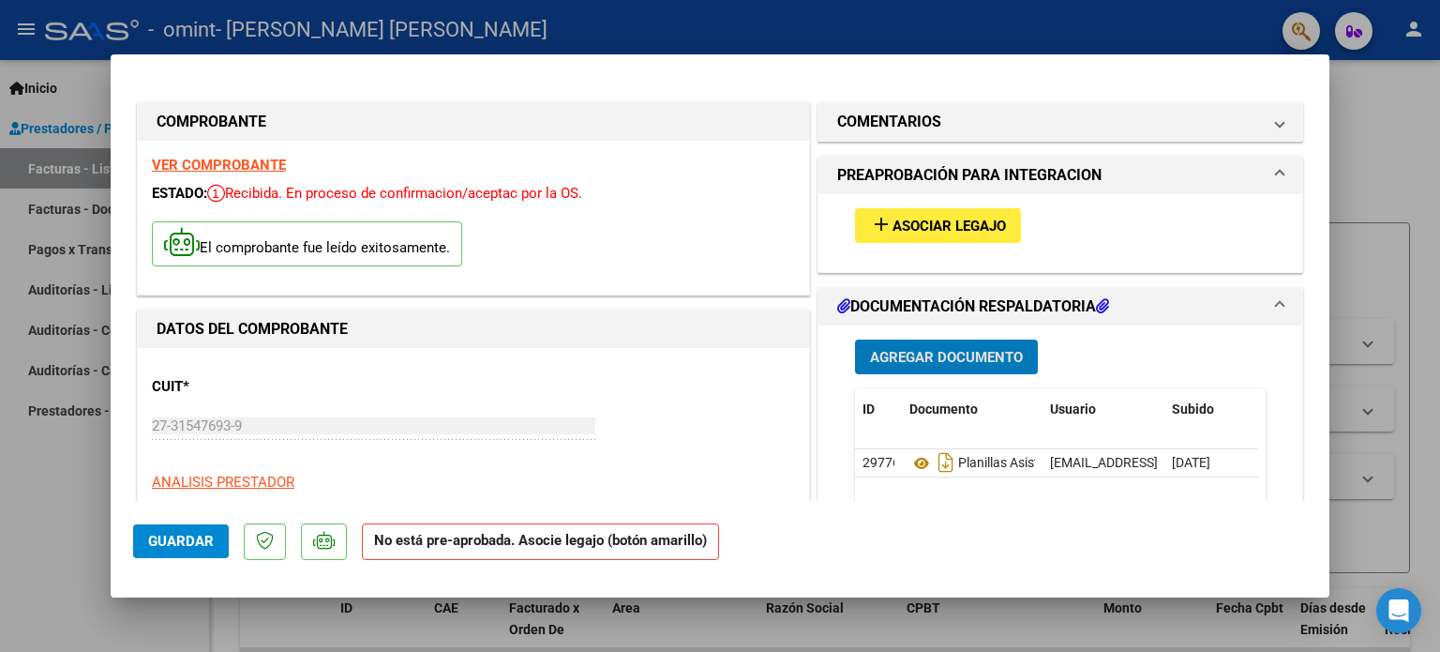
click at [1384, 157] on div at bounding box center [720, 326] width 1440 height 652
type input "$ 0,00"
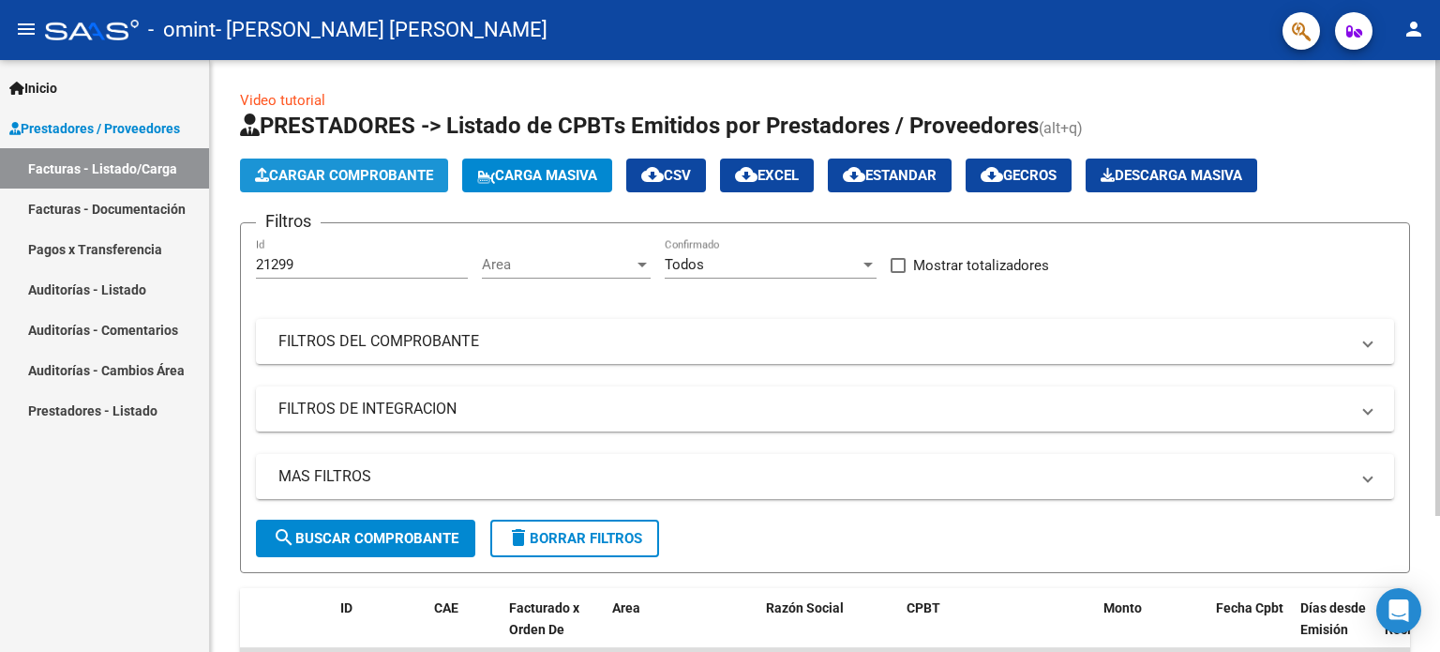
click at [406, 175] on span "Cargar Comprobante" at bounding box center [344, 175] width 178 height 17
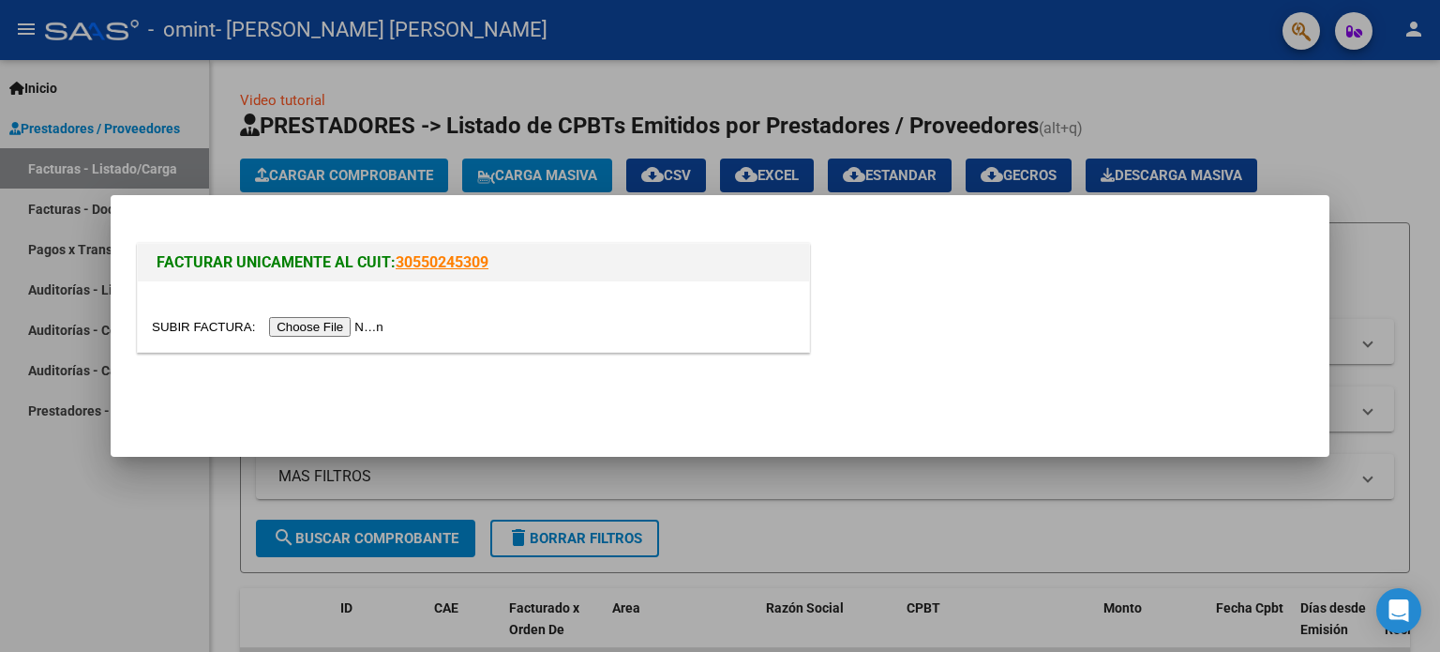
click at [332, 321] on input "file" at bounding box center [270, 327] width 237 height 20
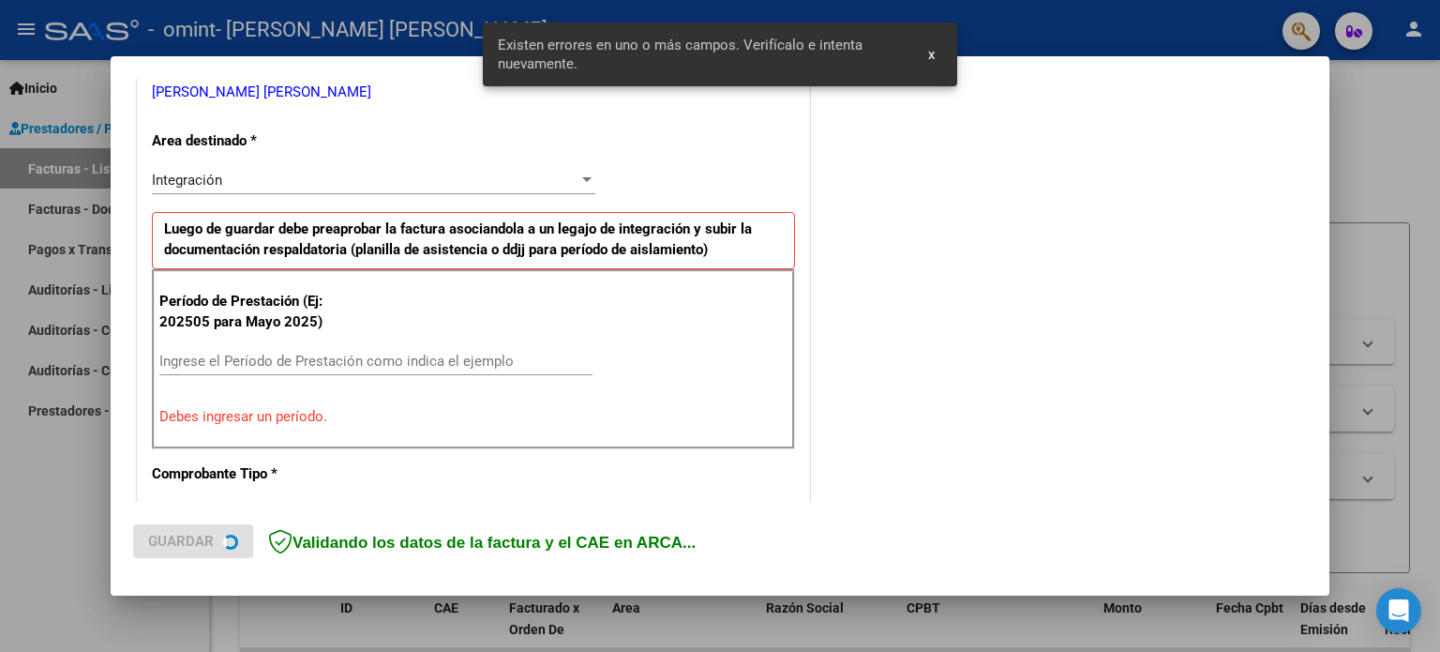
scroll to position [439, 0]
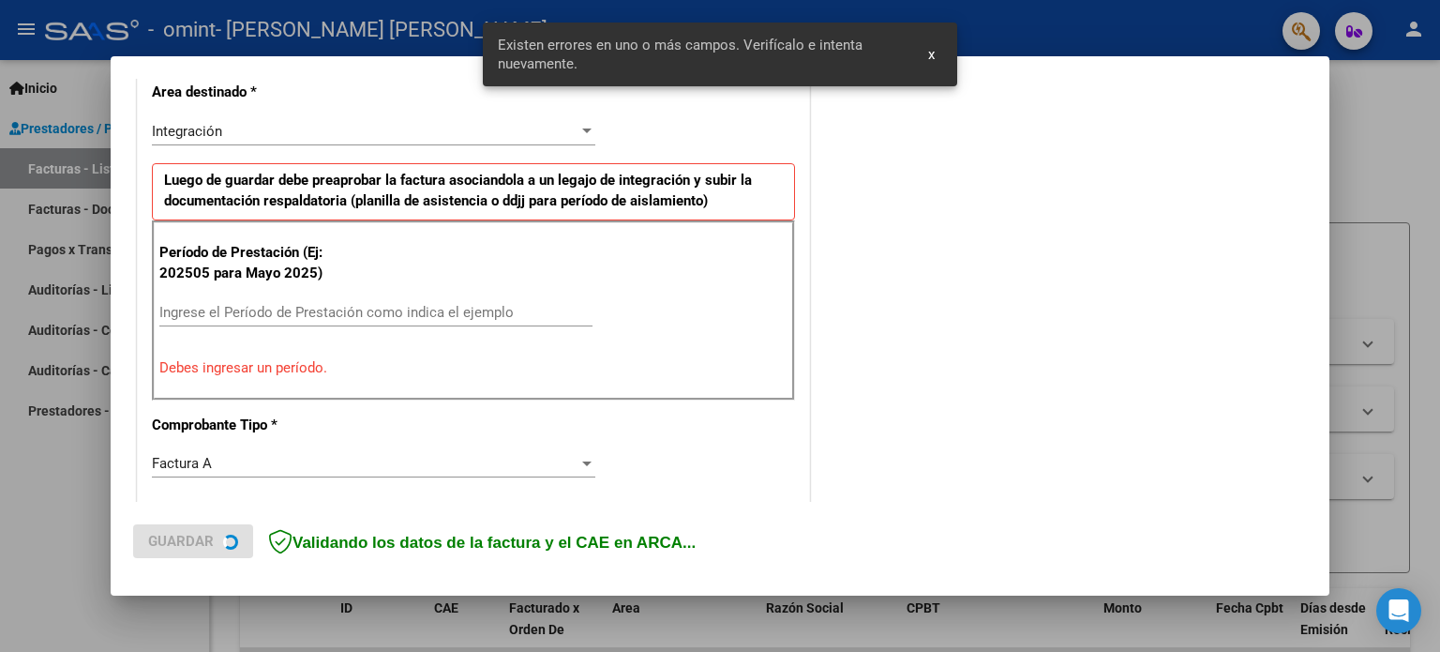
click at [262, 305] on input "Ingrese el Período de Prestación como indica el ejemplo" at bounding box center [375, 312] width 433 height 17
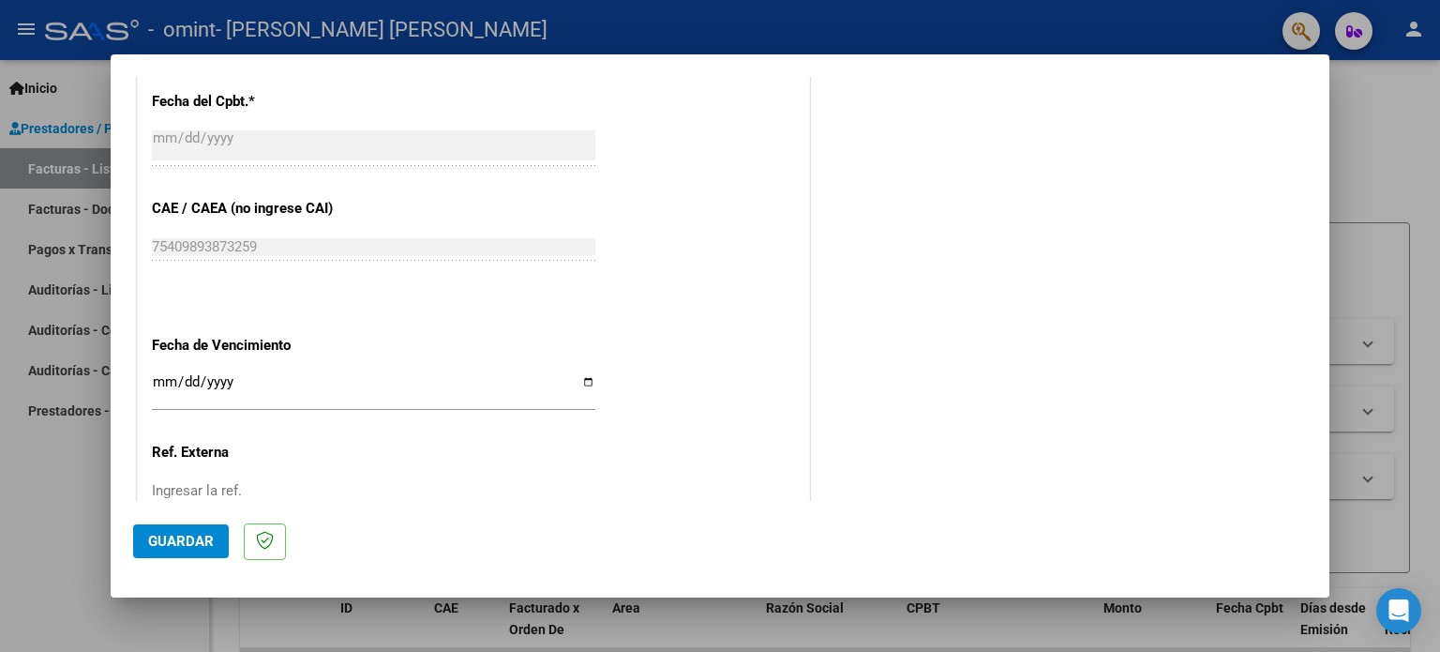
scroll to position [1189, 0]
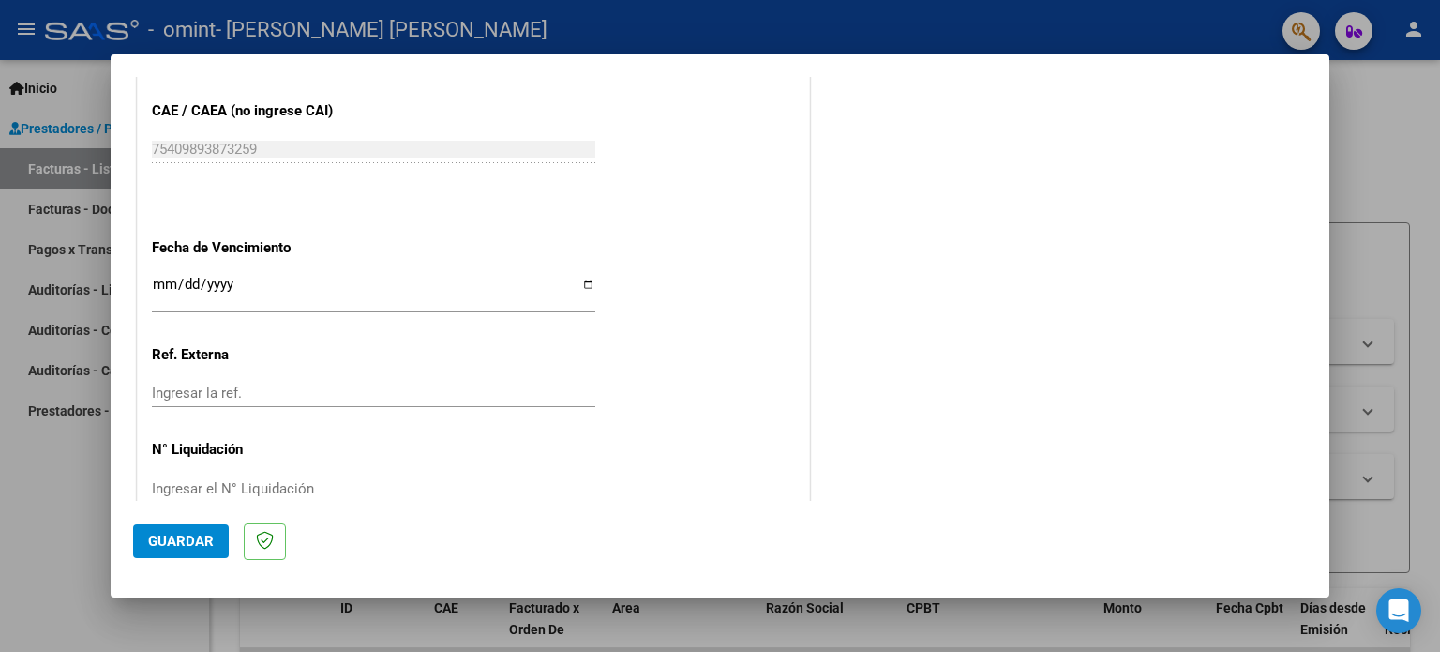
type input "202509"
click at [581, 279] on input "Ingresar la fecha" at bounding box center [373, 292] width 443 height 30
type input "[DATE]"
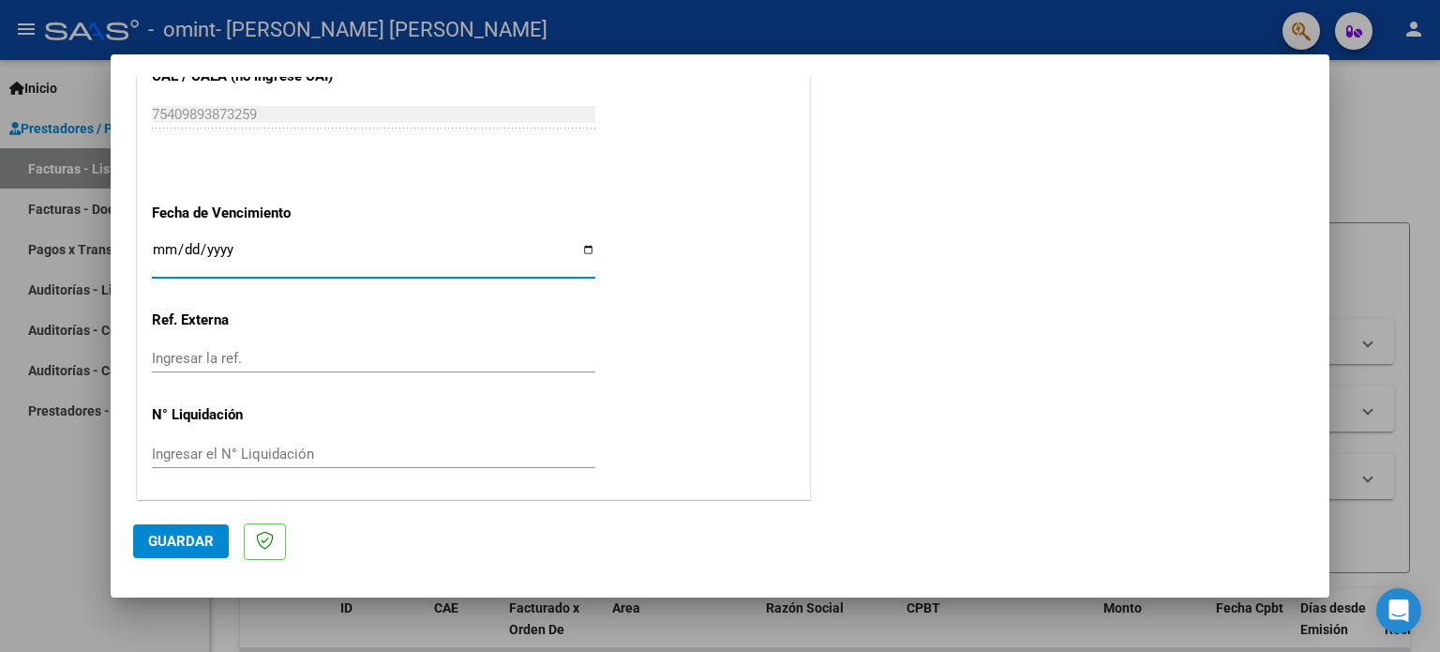
click at [180, 532] on span "Guardar" at bounding box center [181, 540] width 66 height 17
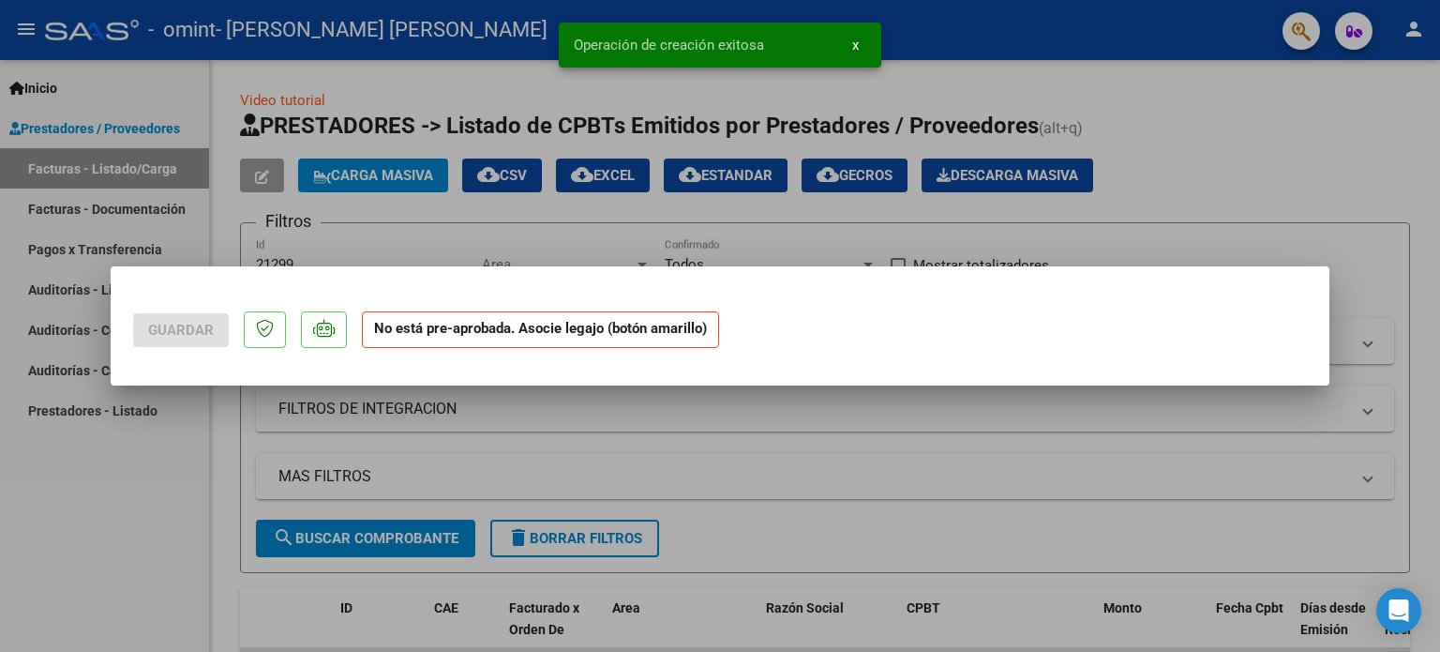
scroll to position [0, 0]
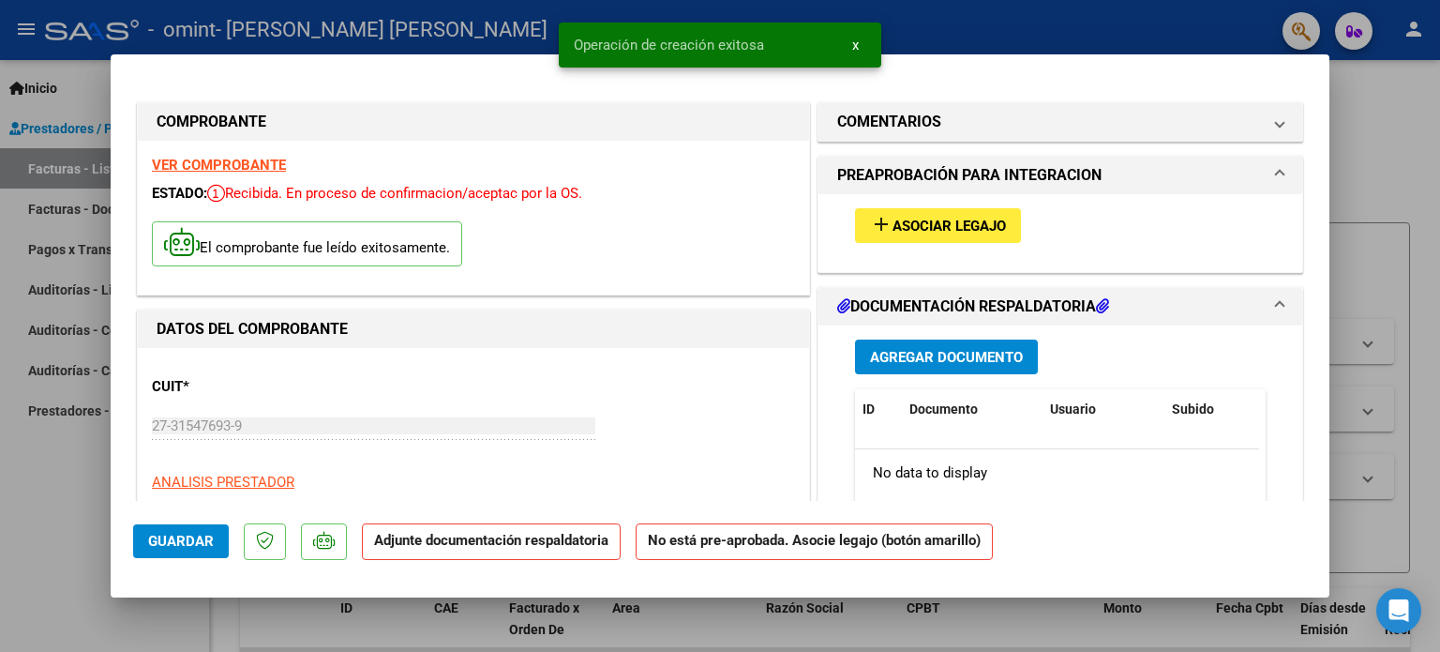
click at [183, 540] on span "Guardar" at bounding box center [181, 540] width 66 height 17
click at [919, 361] on span "Agregar Documento" at bounding box center [946, 357] width 153 height 17
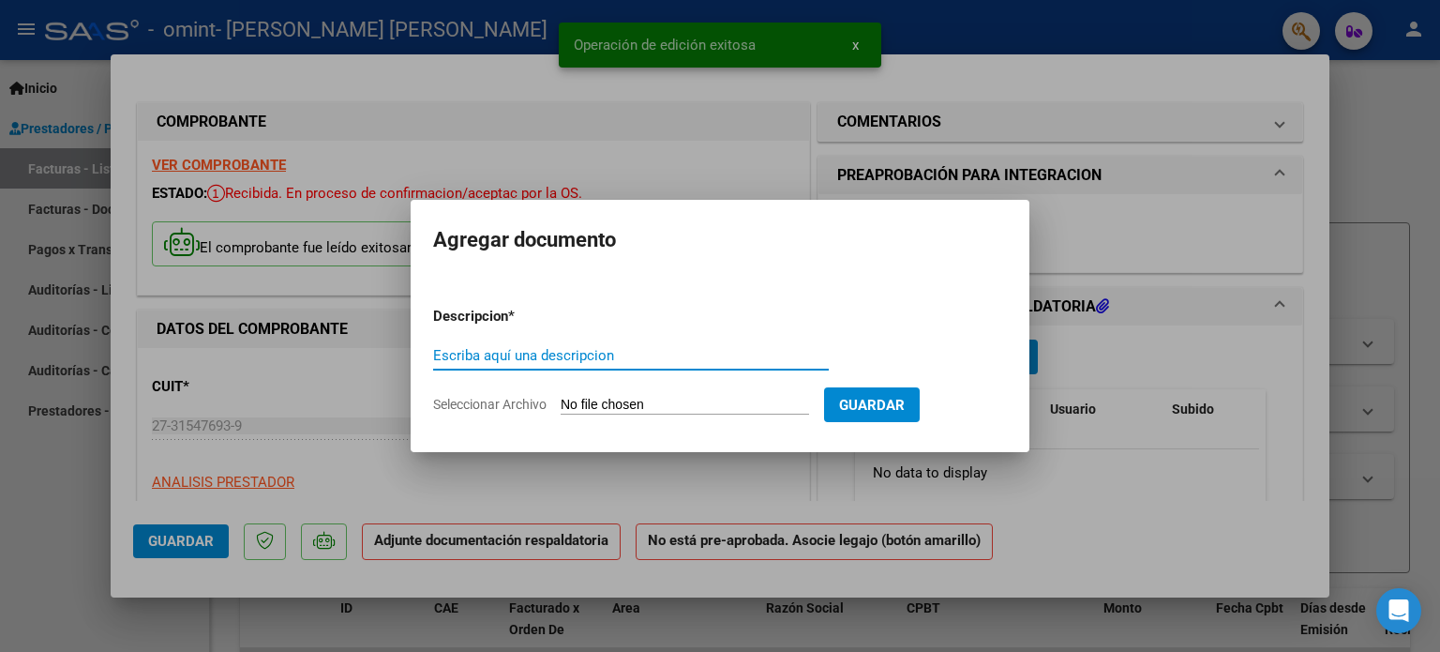
click at [508, 348] on input "Escriba aquí una descripcion" at bounding box center [631, 355] width 396 height 17
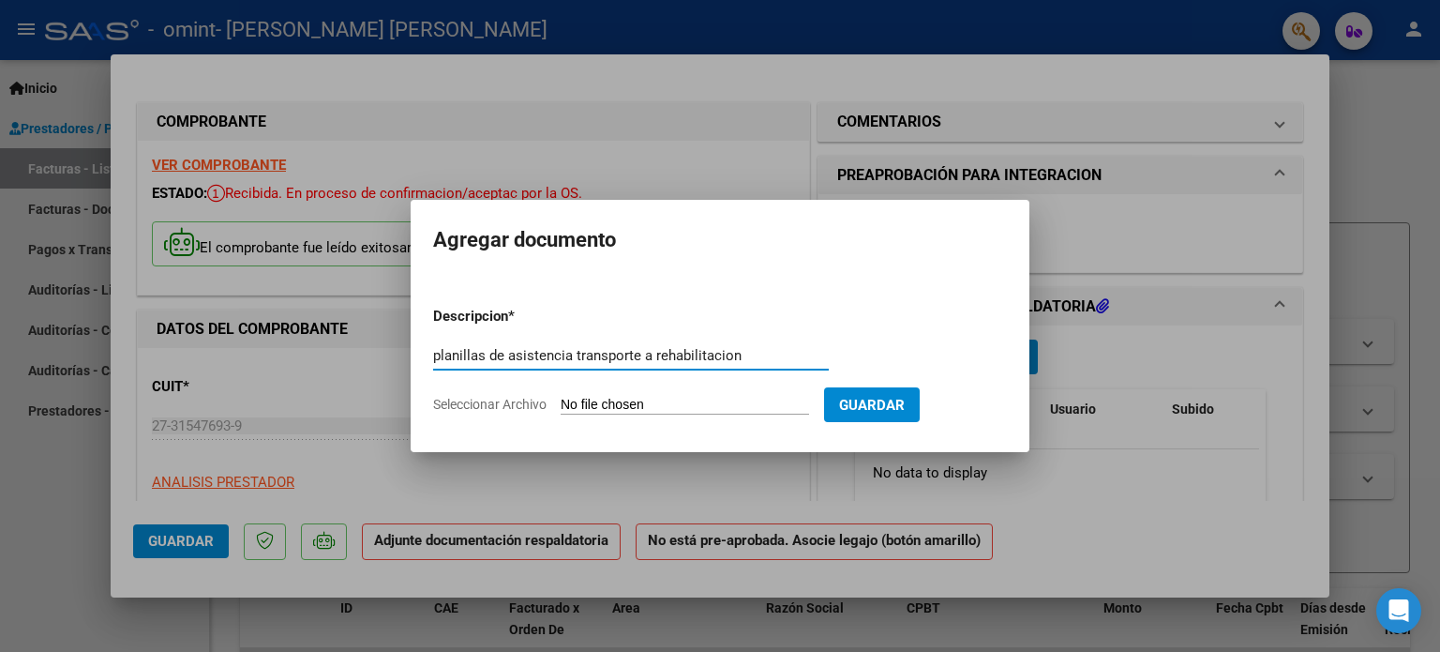
click at [570, 352] on input "planillas de asistencia transporte a rehabilitacion" at bounding box center [631, 355] width 396 height 17
type input "planillas de asistencia [DATE] transporte a rehabilitacion"
click at [697, 396] on app-file-uploader "Seleccionar Archivo" at bounding box center [628, 404] width 391 height 17
click at [697, 404] on input "Seleccionar Archivo" at bounding box center [685, 406] width 248 height 18
type input "C:\fakepath\Omint [DATE] transporte a rehab. [PERSON_NAME].pdf"
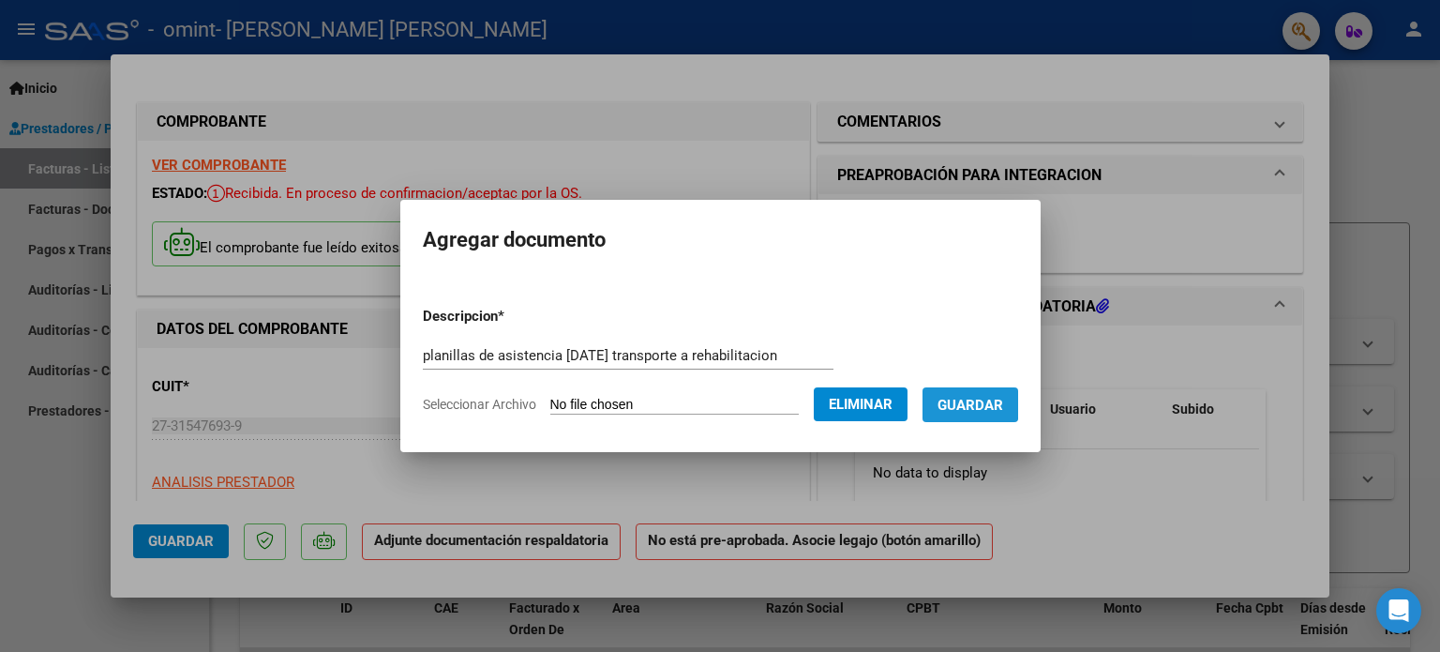
click at [977, 402] on span "Guardar" at bounding box center [970, 405] width 66 height 17
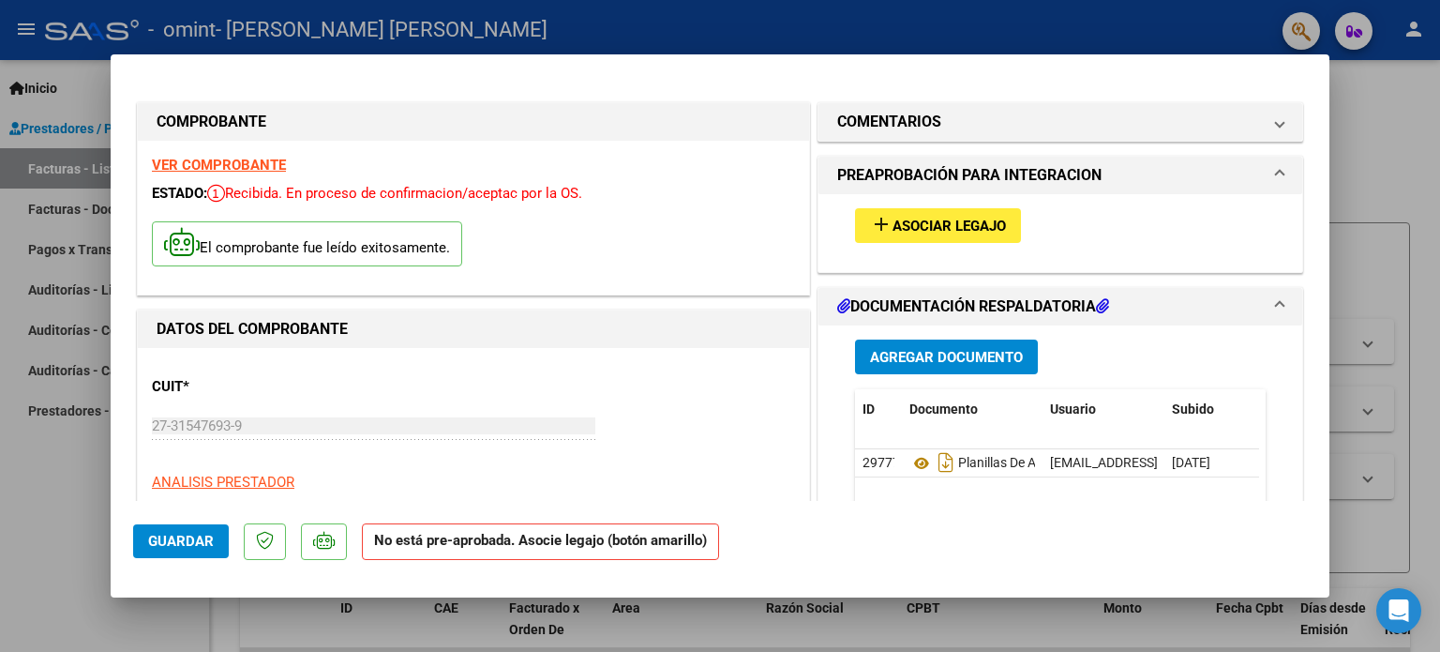
click at [1392, 145] on div at bounding box center [720, 326] width 1440 height 652
type input "$ 0,00"
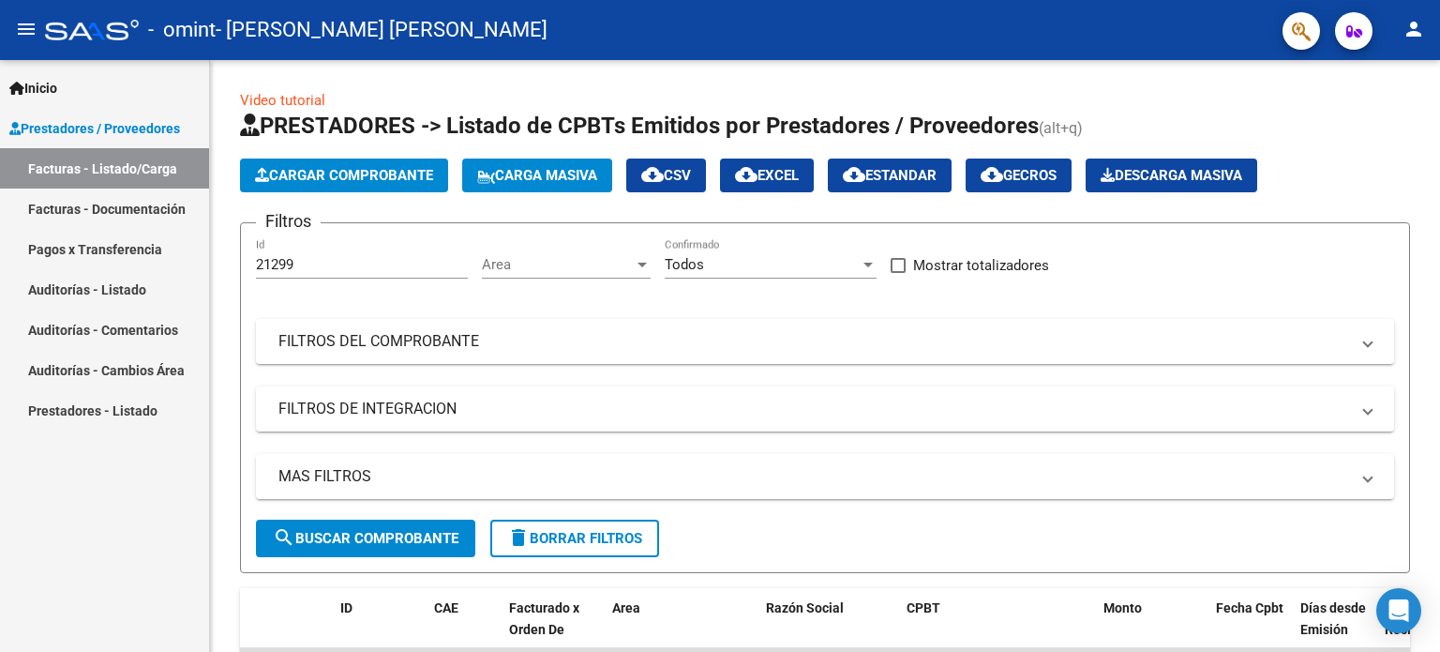
click at [108, 209] on link "Facturas - Documentación" at bounding box center [104, 208] width 209 height 40
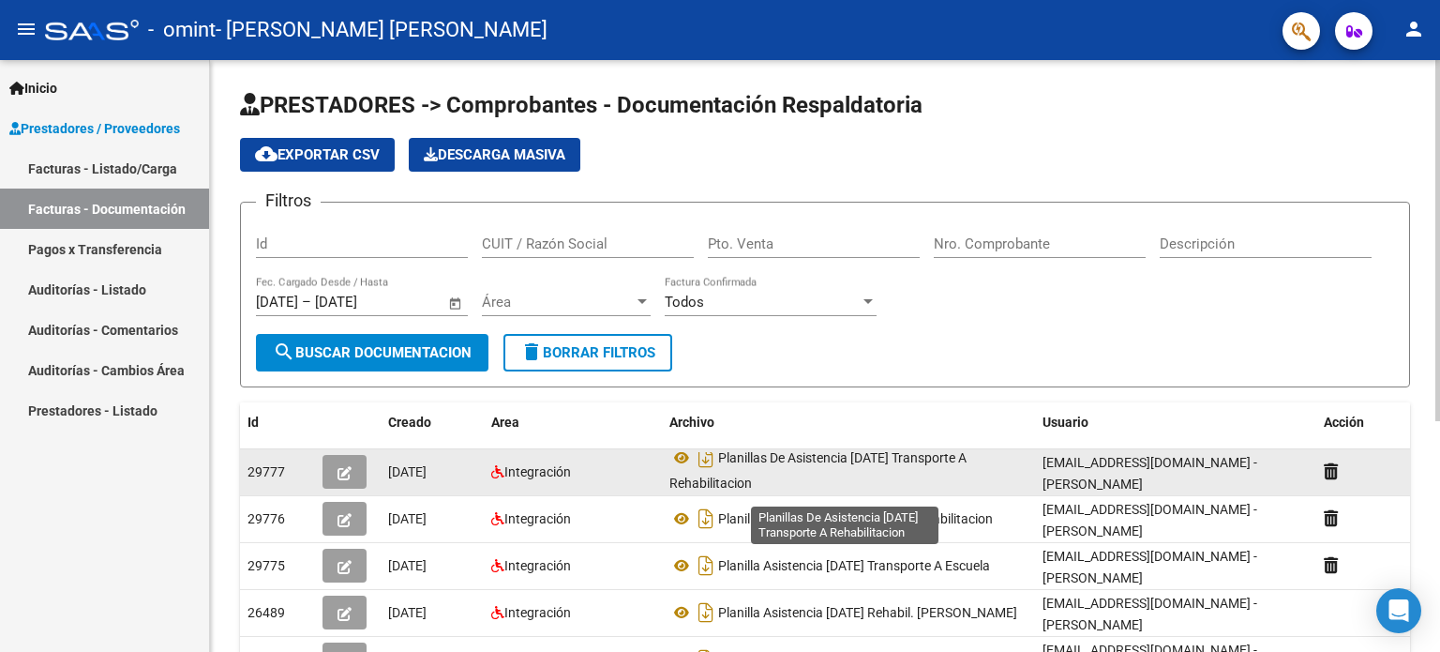
scroll to position [11, 0]
